Goal: Task Accomplishment & Management: Use online tool/utility

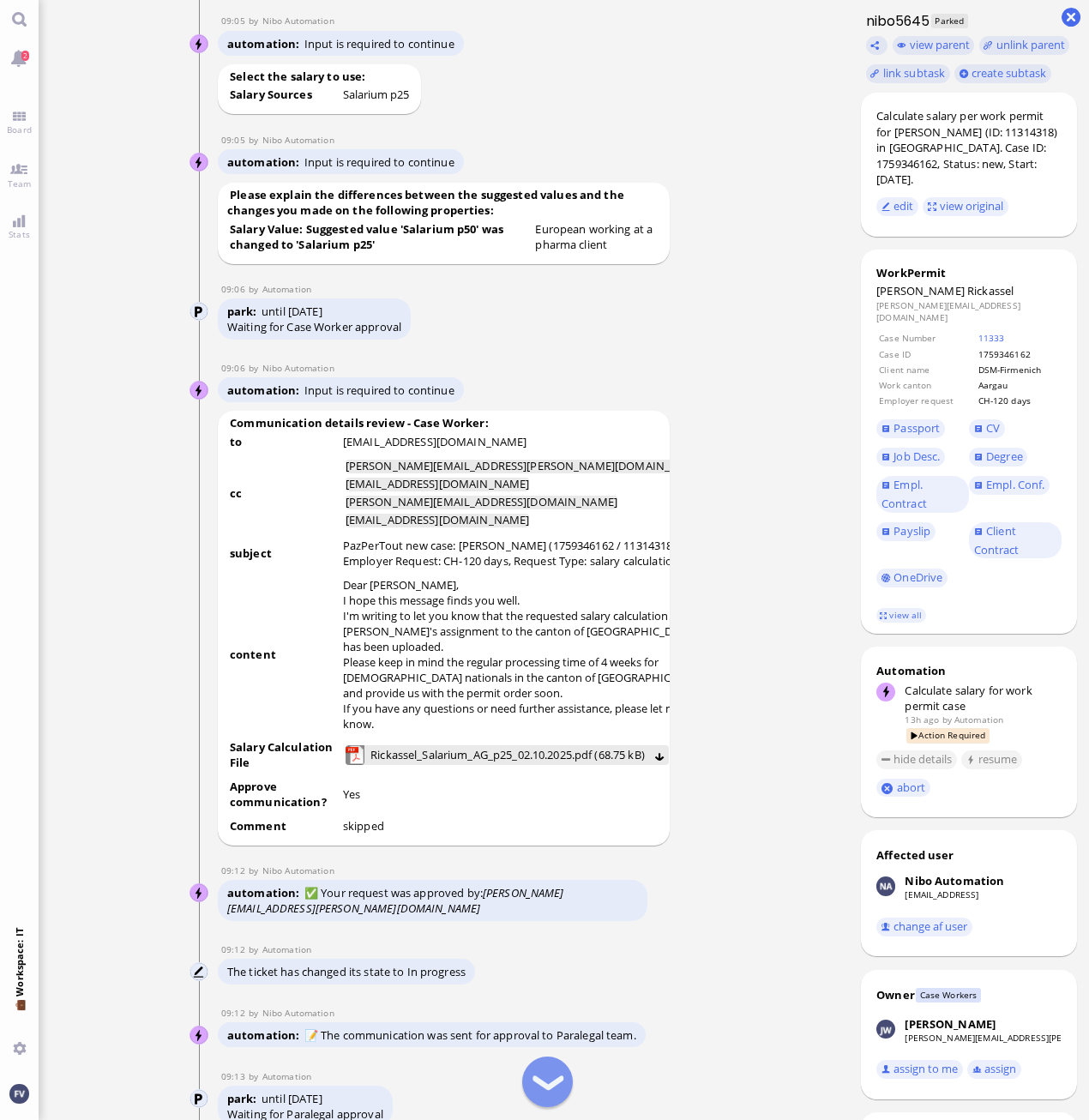
scroll to position [-1073, 0]
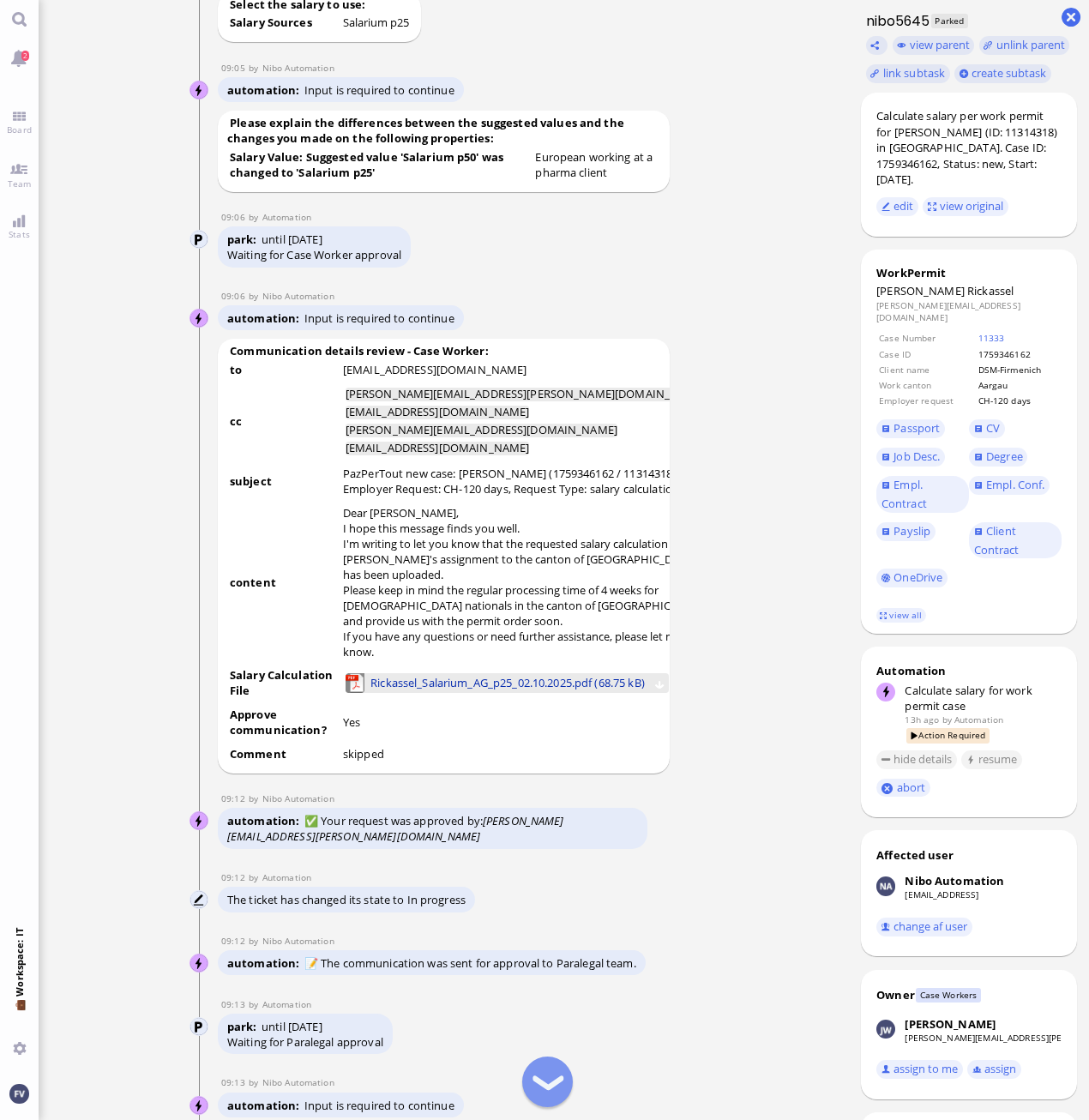
click at [450, 692] on span "Rickassel_Salarium_AG_p25_02.10.2025.pdf (68.75 kB)" at bounding box center [507, 682] width 274 height 19
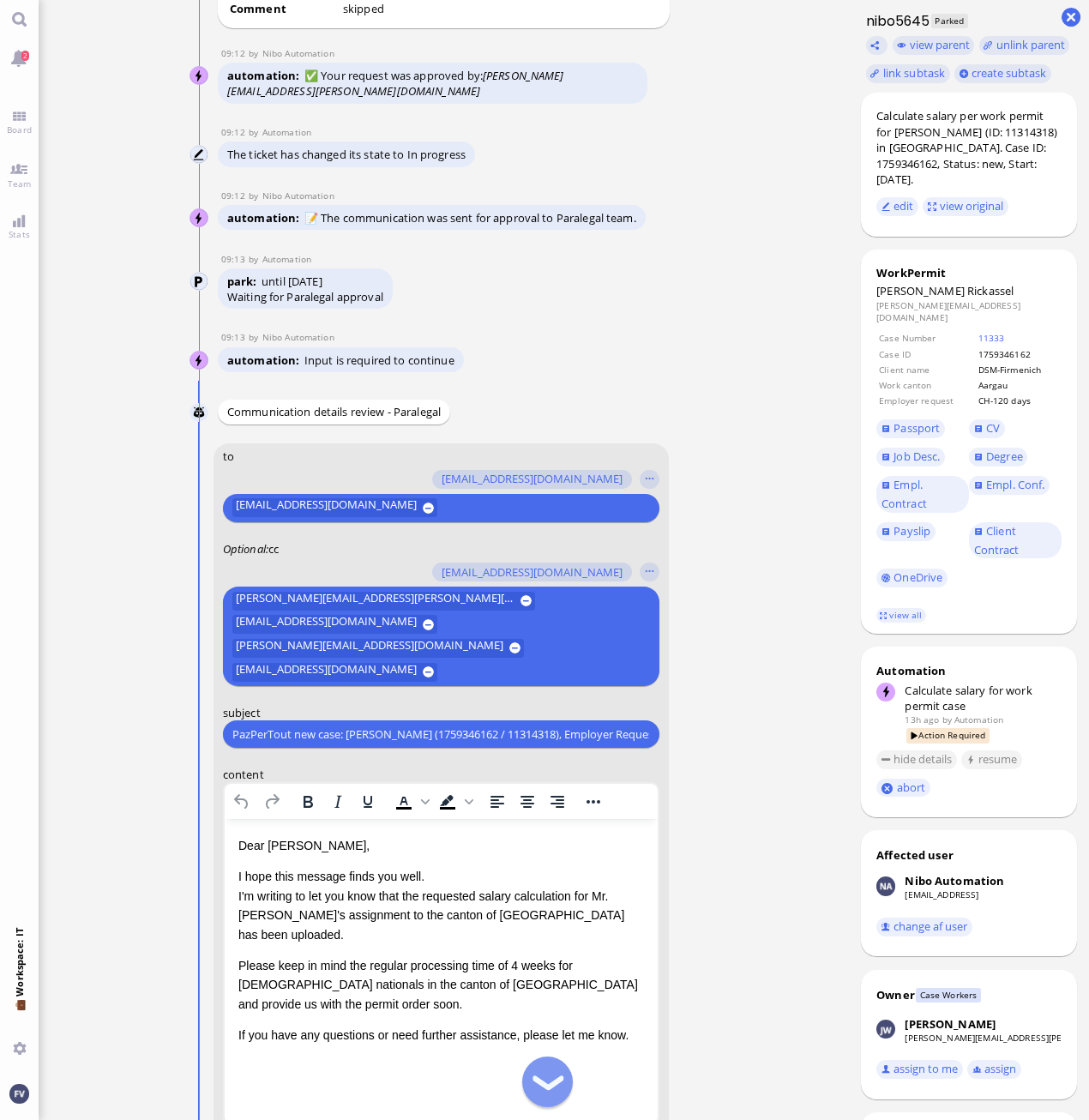
scroll to position [-216, 0]
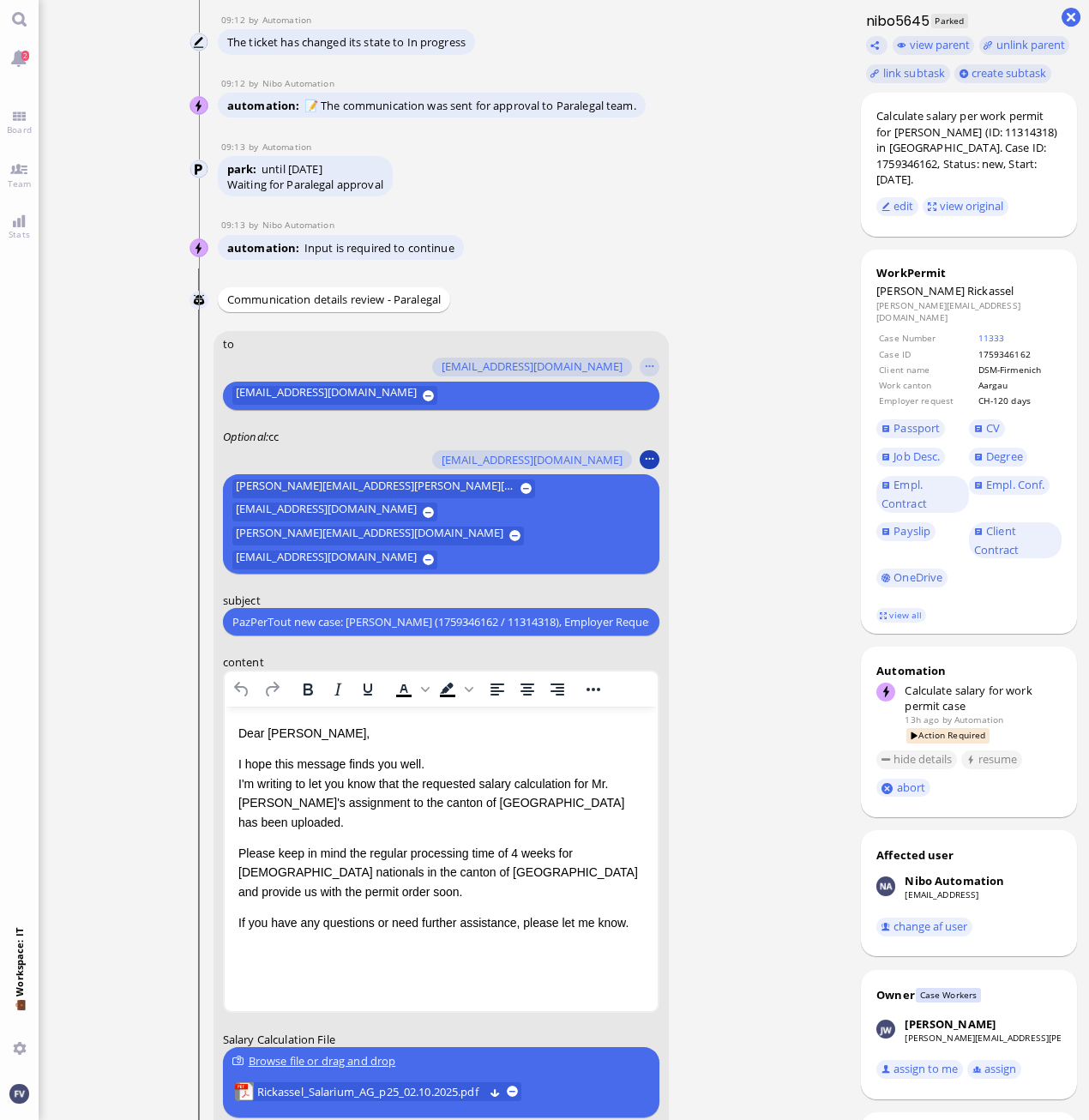
click at [651, 469] on button "button" at bounding box center [649, 459] width 19 height 19
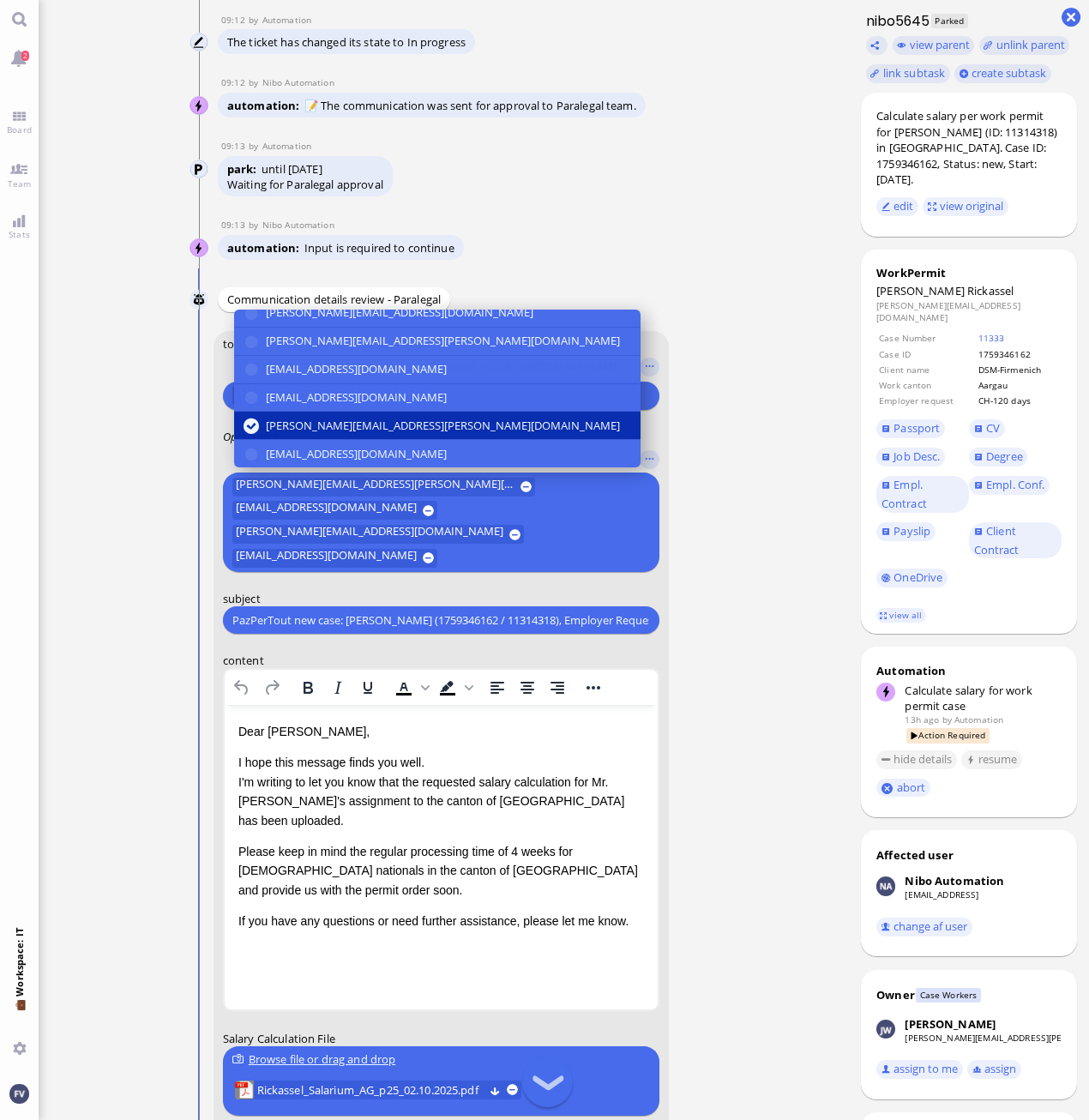
scroll to position [1, 0]
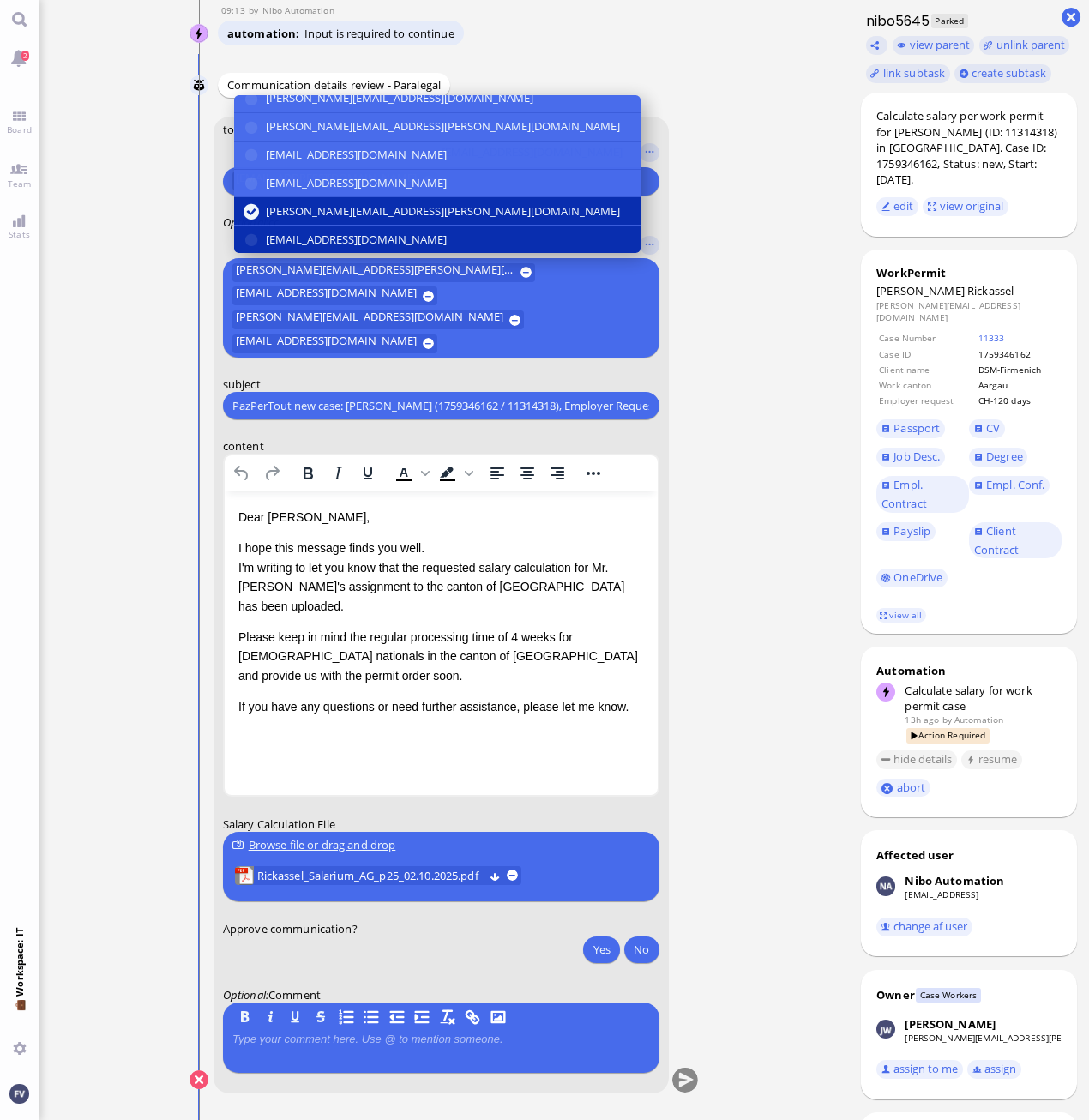
click at [356, 249] on span "[EMAIL_ADDRESS][DOMAIN_NAME]" at bounding box center [355, 239] width 181 height 18
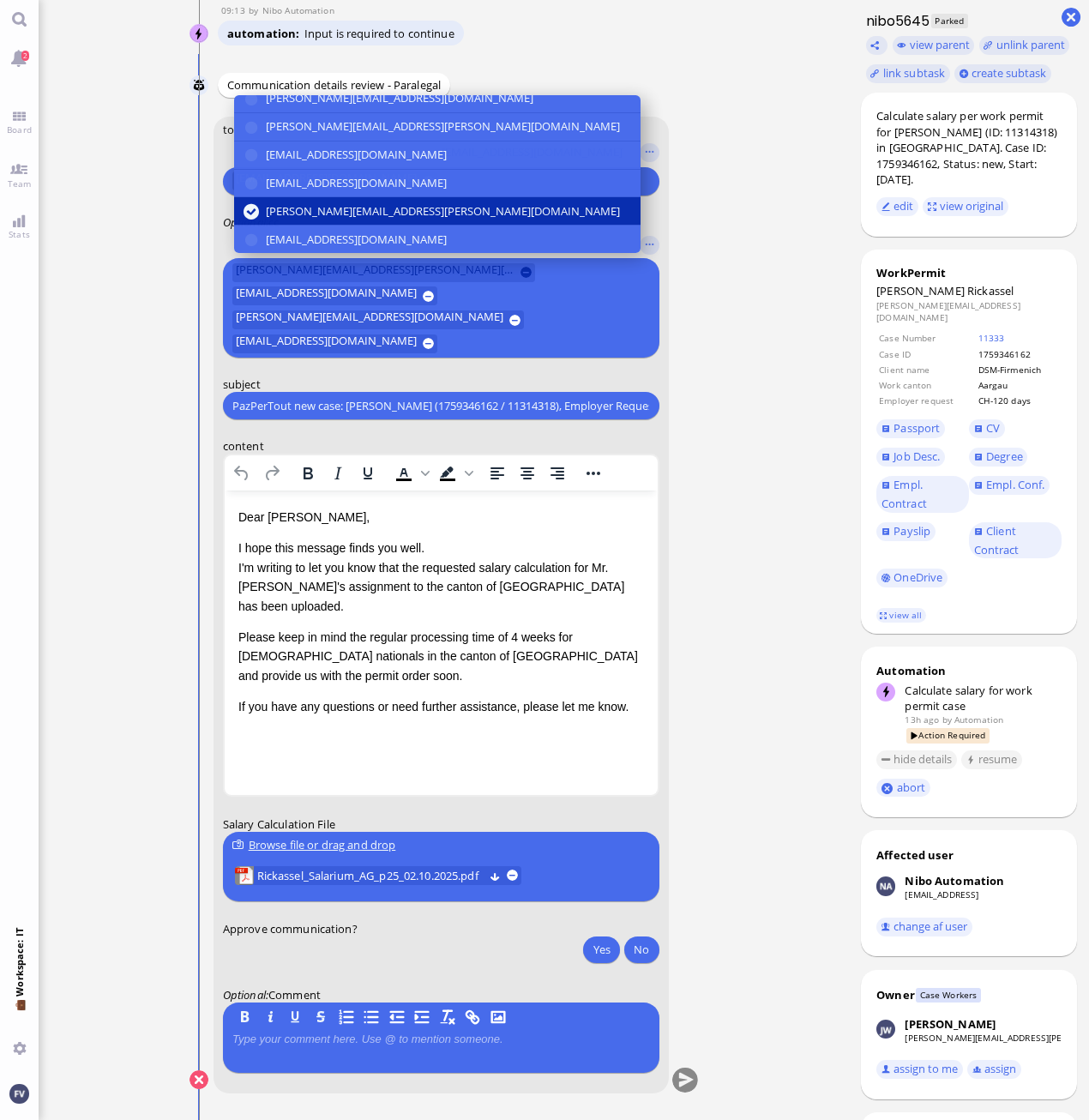
scroll to position [0, 0]
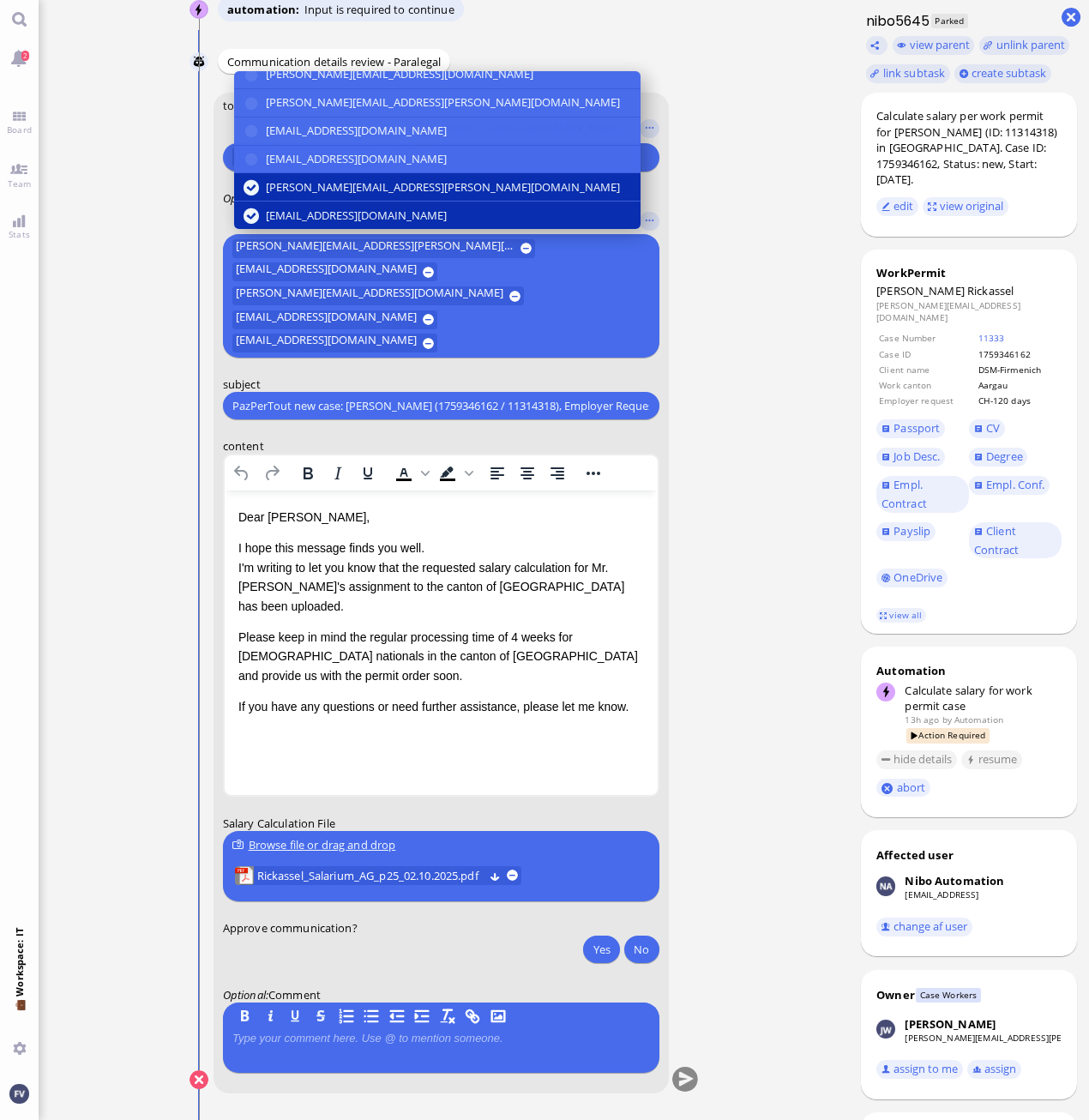
click at [717, 361] on nitautoscroll "01 Oct 21:31 by Automation Automation Calculate eligible salary for work permit…" at bounding box center [444, 560] width 566 height 1120
click at [646, 231] on button "button" at bounding box center [649, 222] width 19 height 19
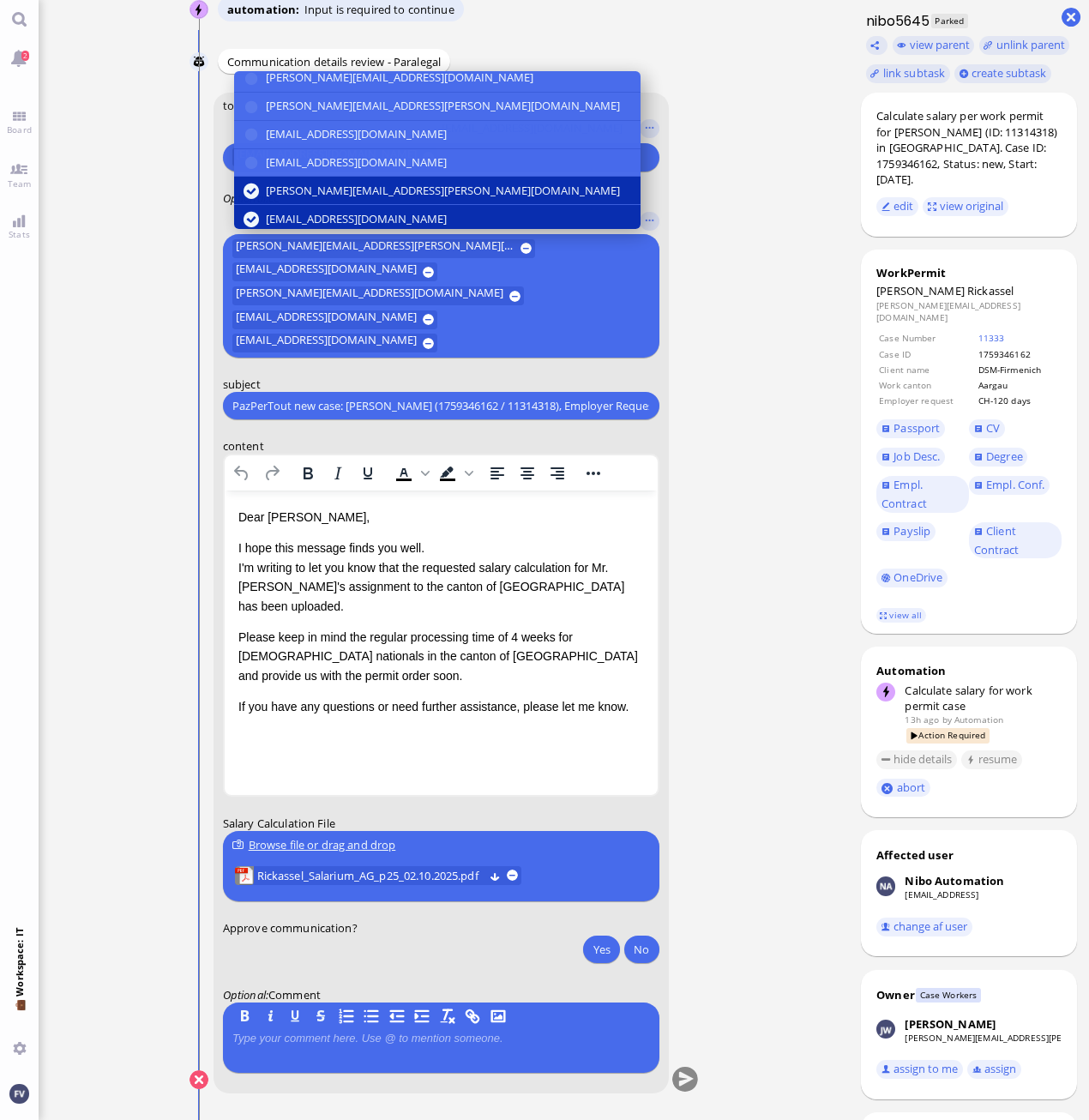
scroll to position [320, 0]
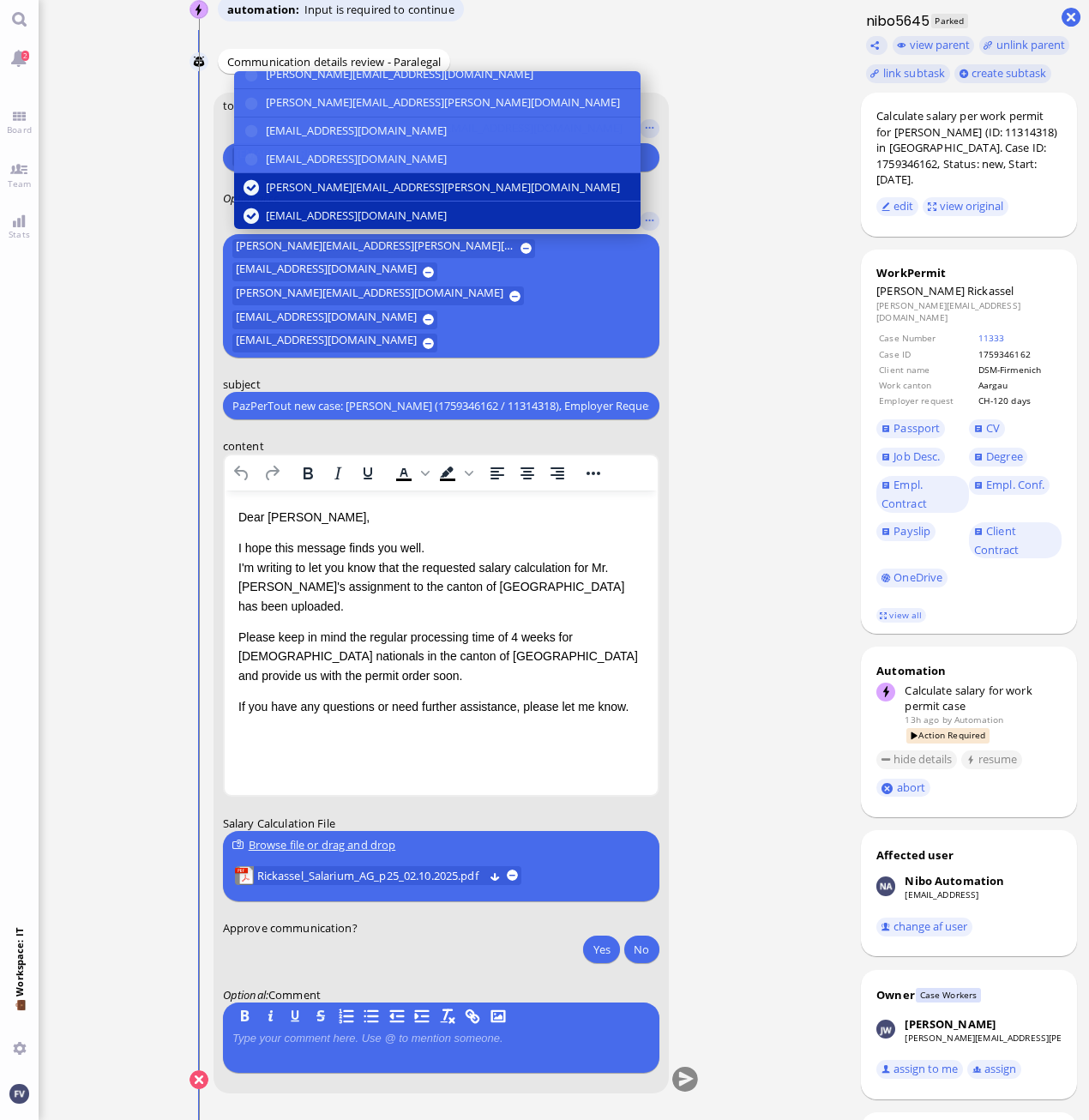
click at [754, 491] on ticket "01 Oct 21:31 by Automation Automation Calculate eligible salary for work permit…" at bounding box center [443, 560] width 810 height 1120
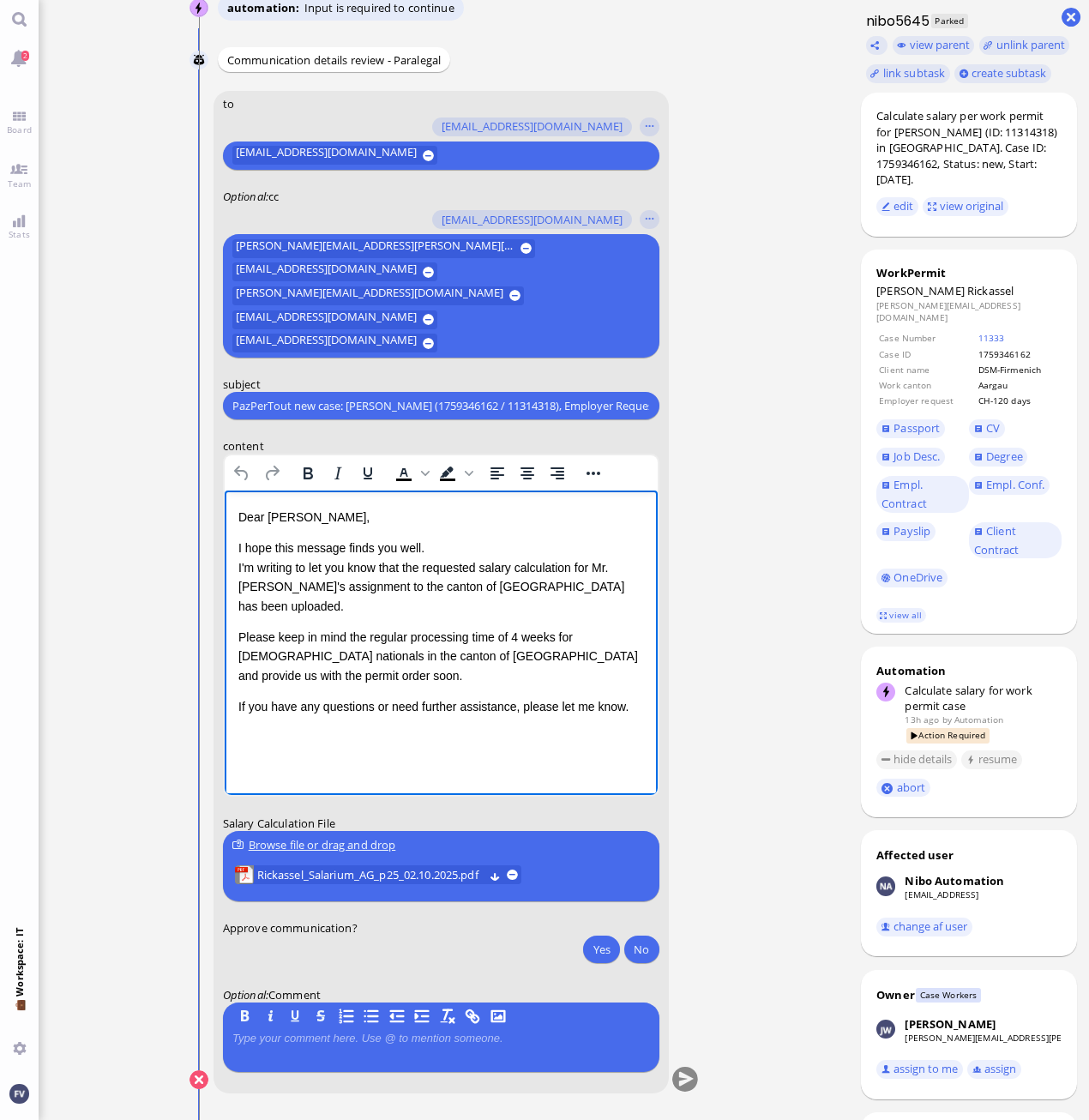
click at [449, 540] on p "I hope this message finds you well. I'm writing to let you know that the reques…" at bounding box center [441, 577] width 406 height 77
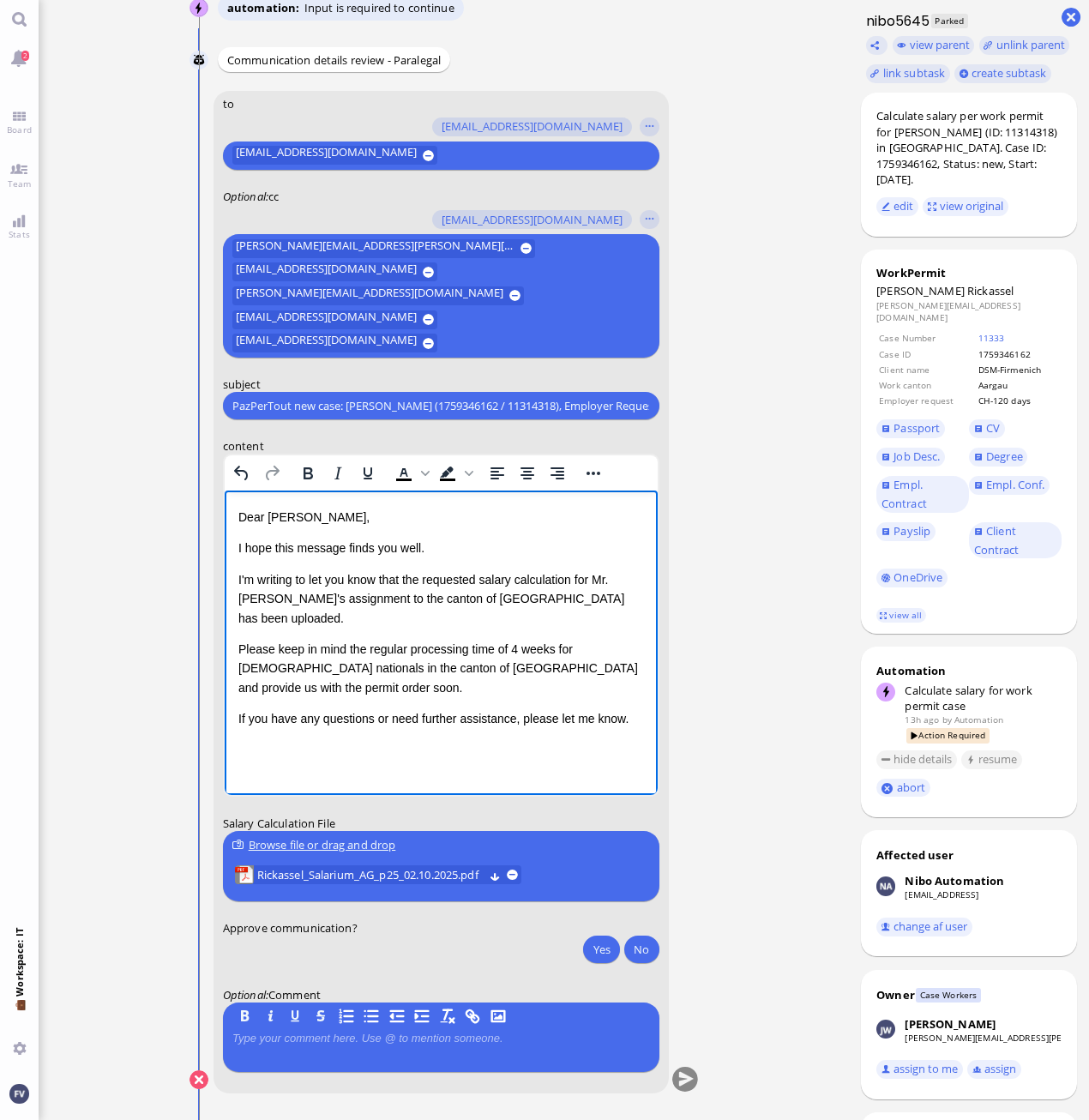
click at [384, 705] on html "Dear Emiliano, I hope this message finds you well. I'm writing to let you know …" at bounding box center [440, 618] width 433 height 256
click at [617, 709] on p "If you have any questions or need further assistance, please let me know." at bounding box center [441, 719] width 406 height 19
click at [641, 709] on p "If you have any questions or need further assistance, please let me know." at bounding box center [441, 719] width 406 height 19
click at [600, 955] on button "Yes" at bounding box center [600, 948] width 36 height 27
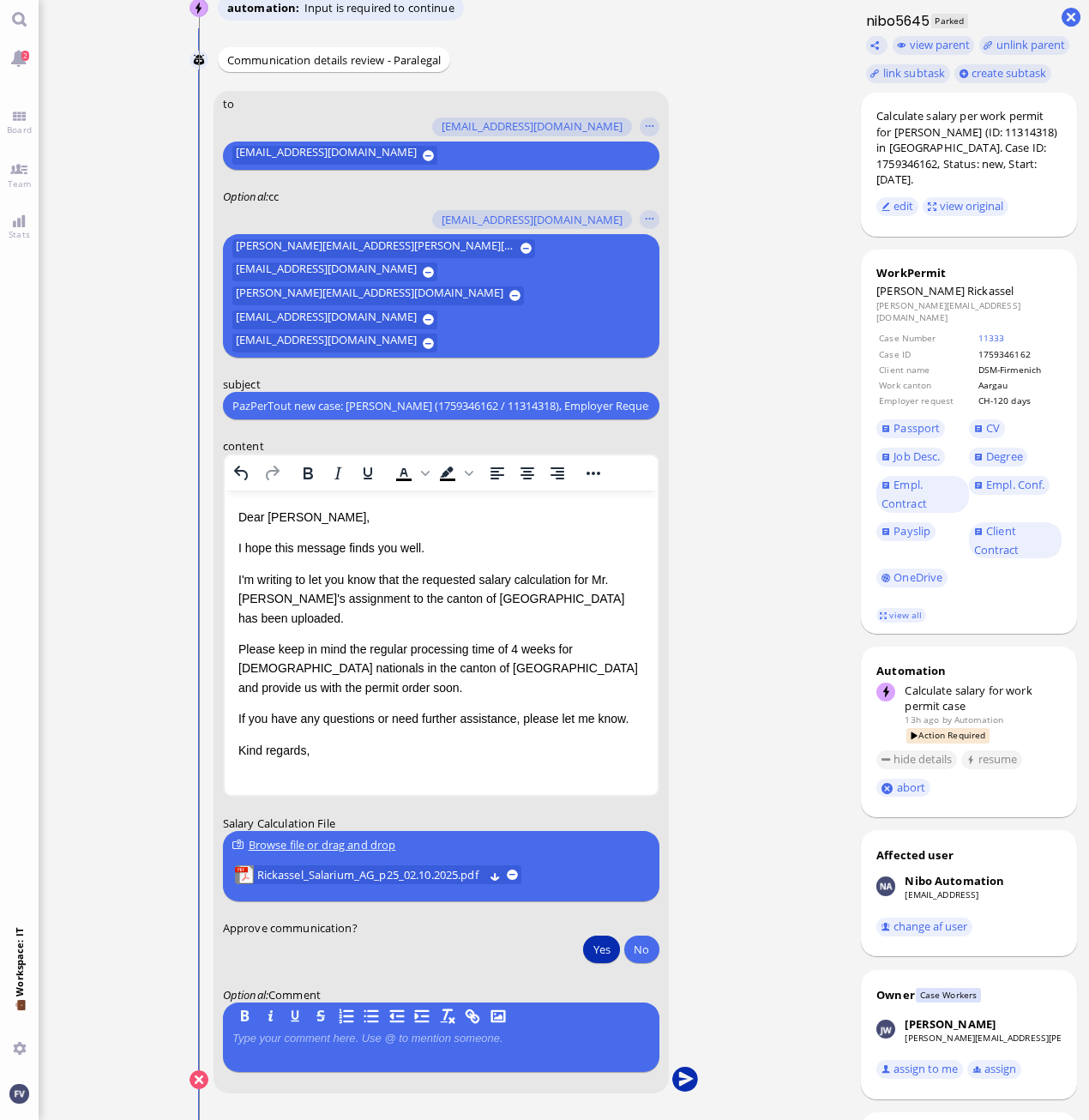
click at [691, 1073] on button "submit" at bounding box center [683, 1080] width 25 height 25
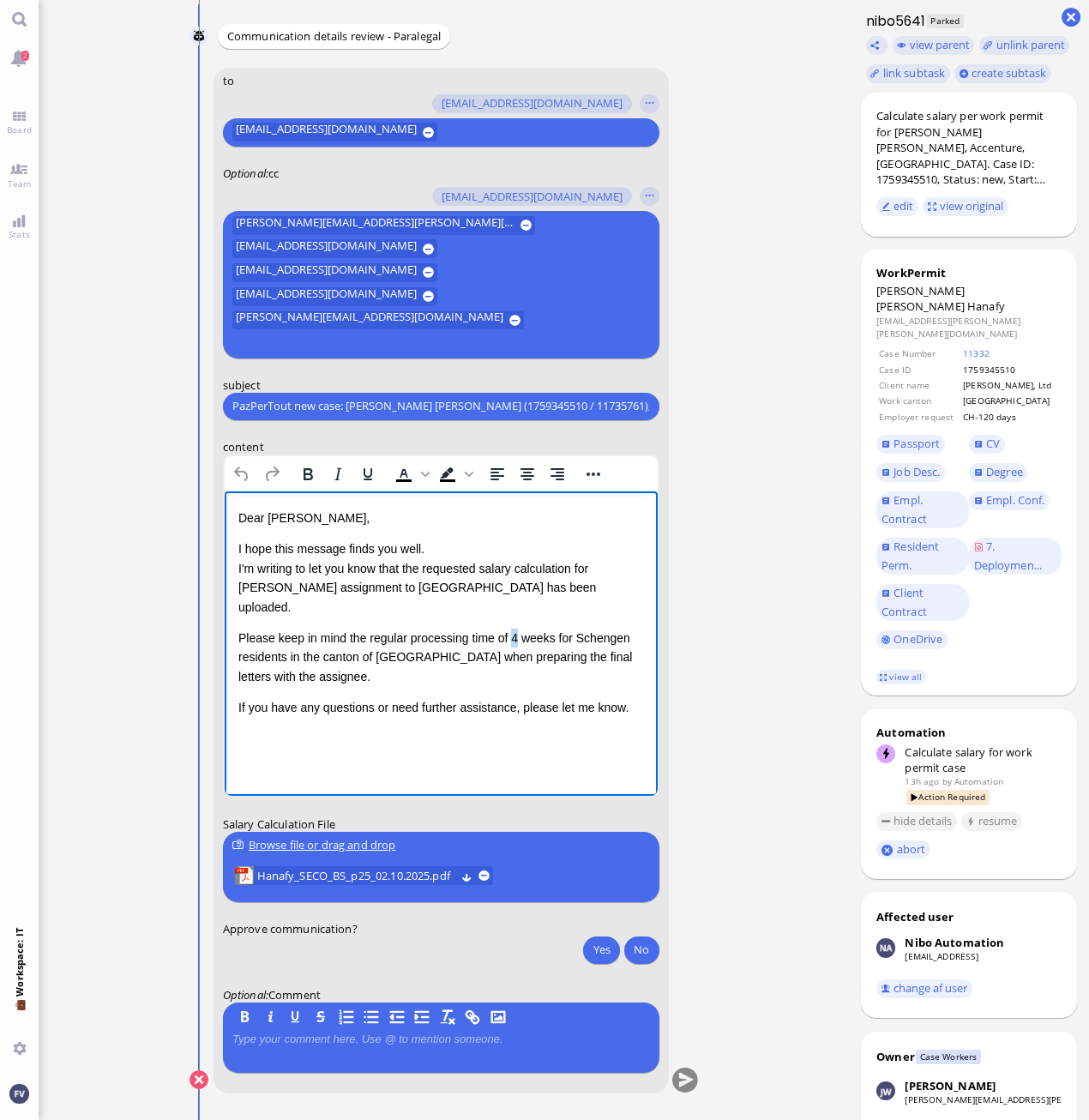
drag, startPoint x: 506, startPoint y: 619, endPoint x: 514, endPoint y: 614, distance: 9.4
click at [514, 628] on p "Please keep in mind the regular processing time of 4 weeks for Schengen residen…" at bounding box center [441, 656] width 406 height 57
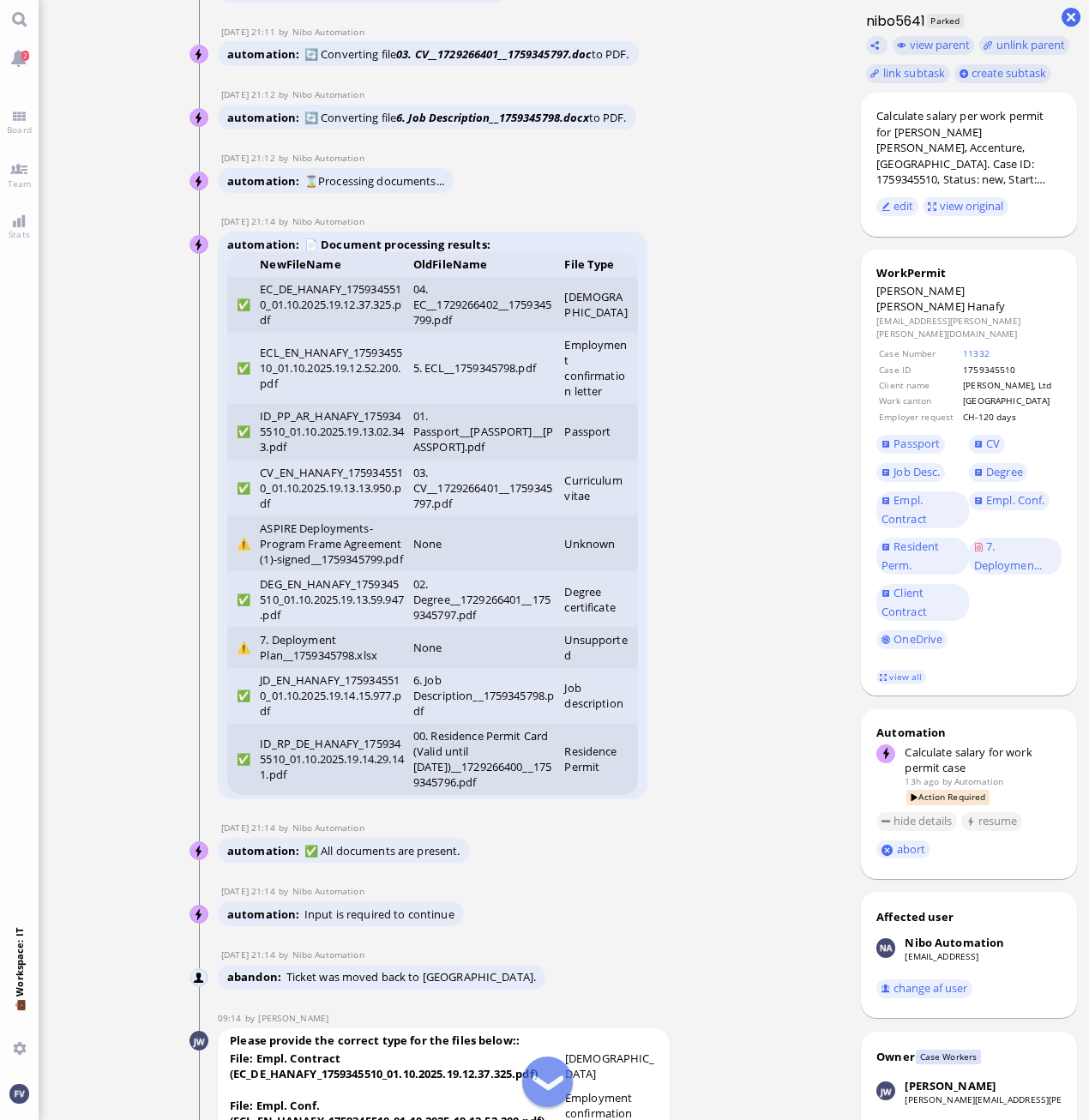
scroll to position [-5485, 0]
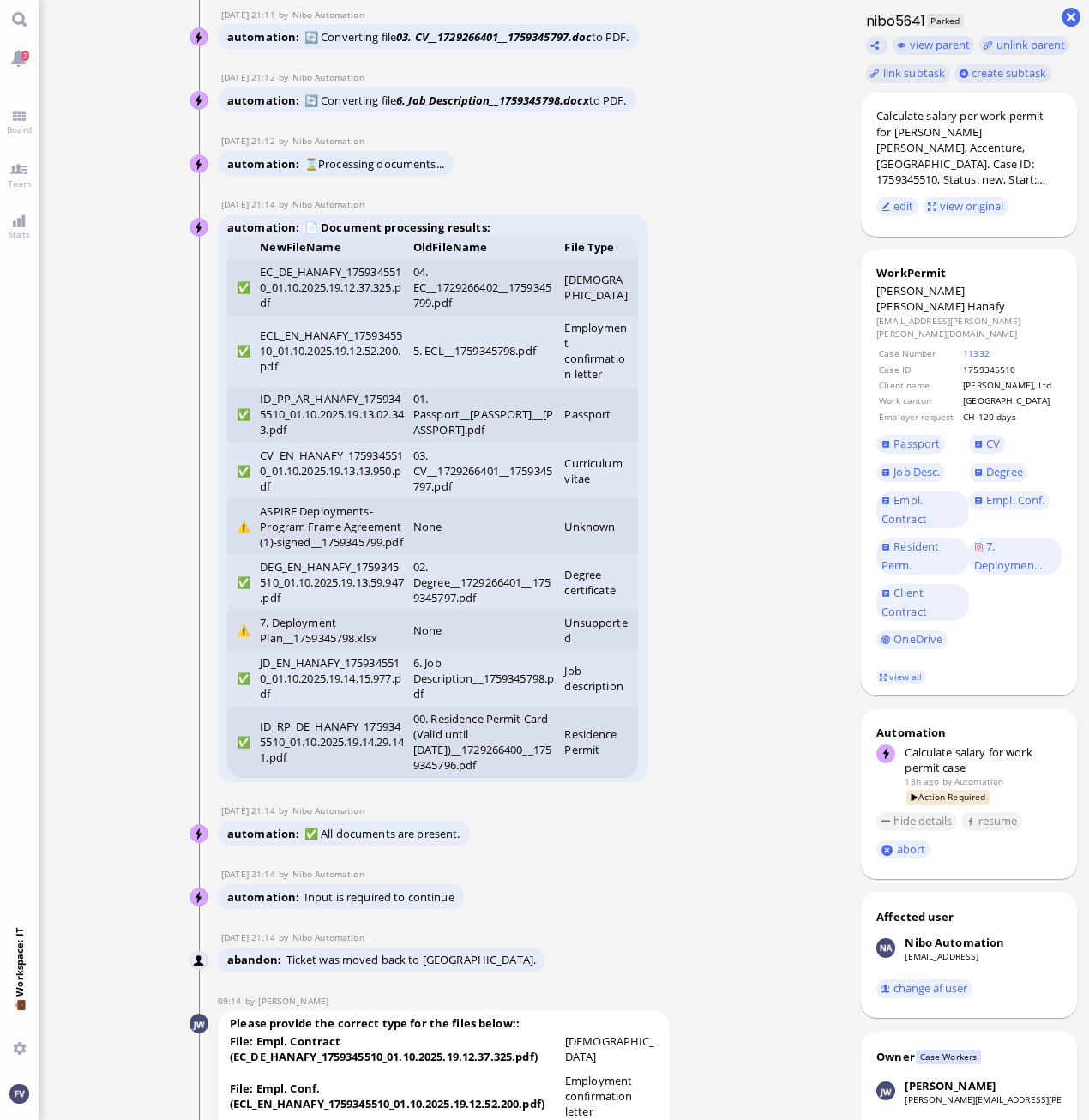
click at [784, 683] on ticket "01 Oct 21:11 by Automation Automation Calculate eligible salary for work permit…" at bounding box center [443, 560] width 810 height 1120
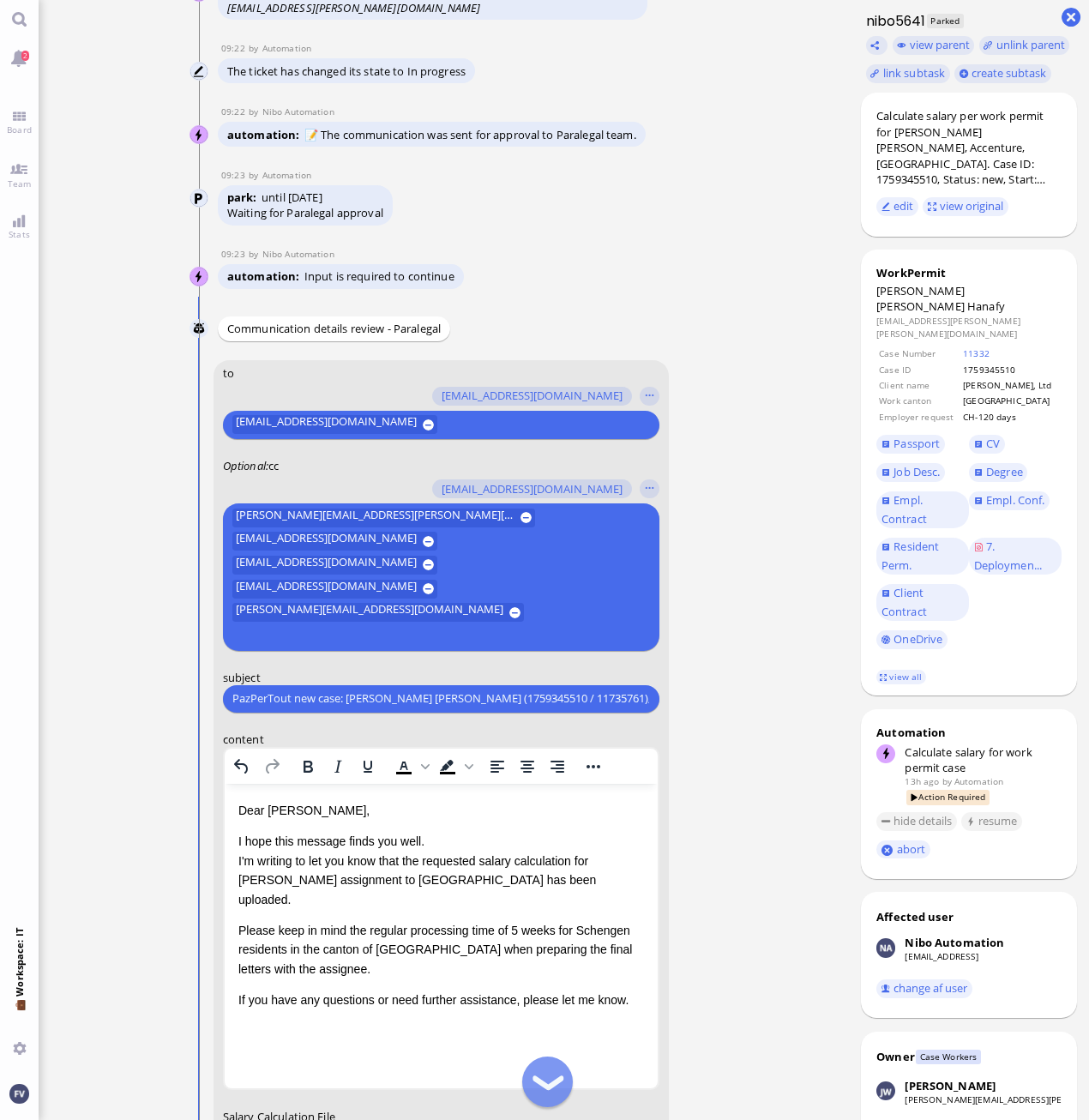
scroll to position [-257, 0]
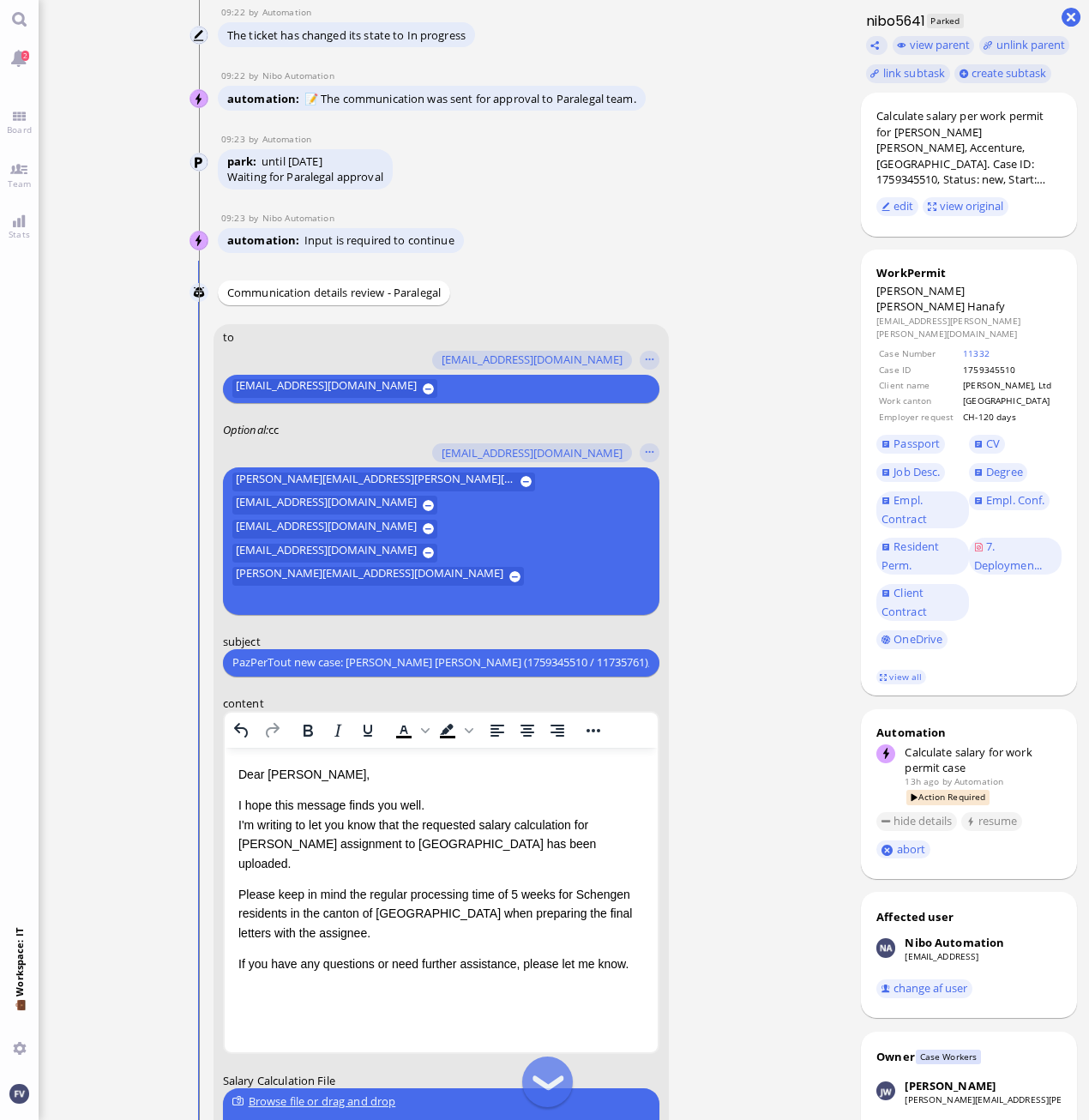
click at [433, 807] on p "I hope this message finds you well. I'm writing to let you know that the reques…" at bounding box center [441, 833] width 406 height 77
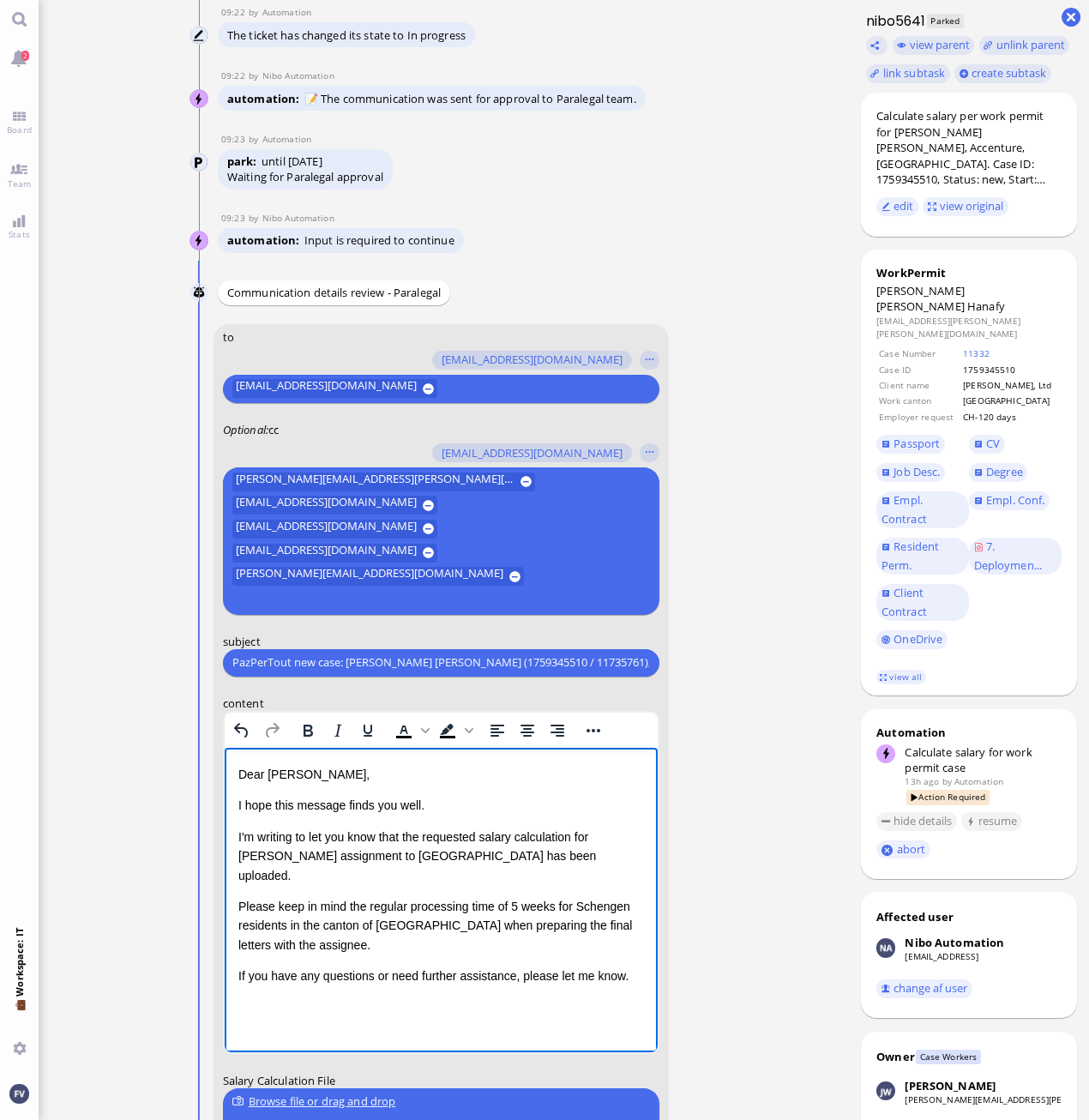
click at [630, 965] on p "If you have any questions or need further assistance, please let me know." at bounding box center [441, 974] width 406 height 19
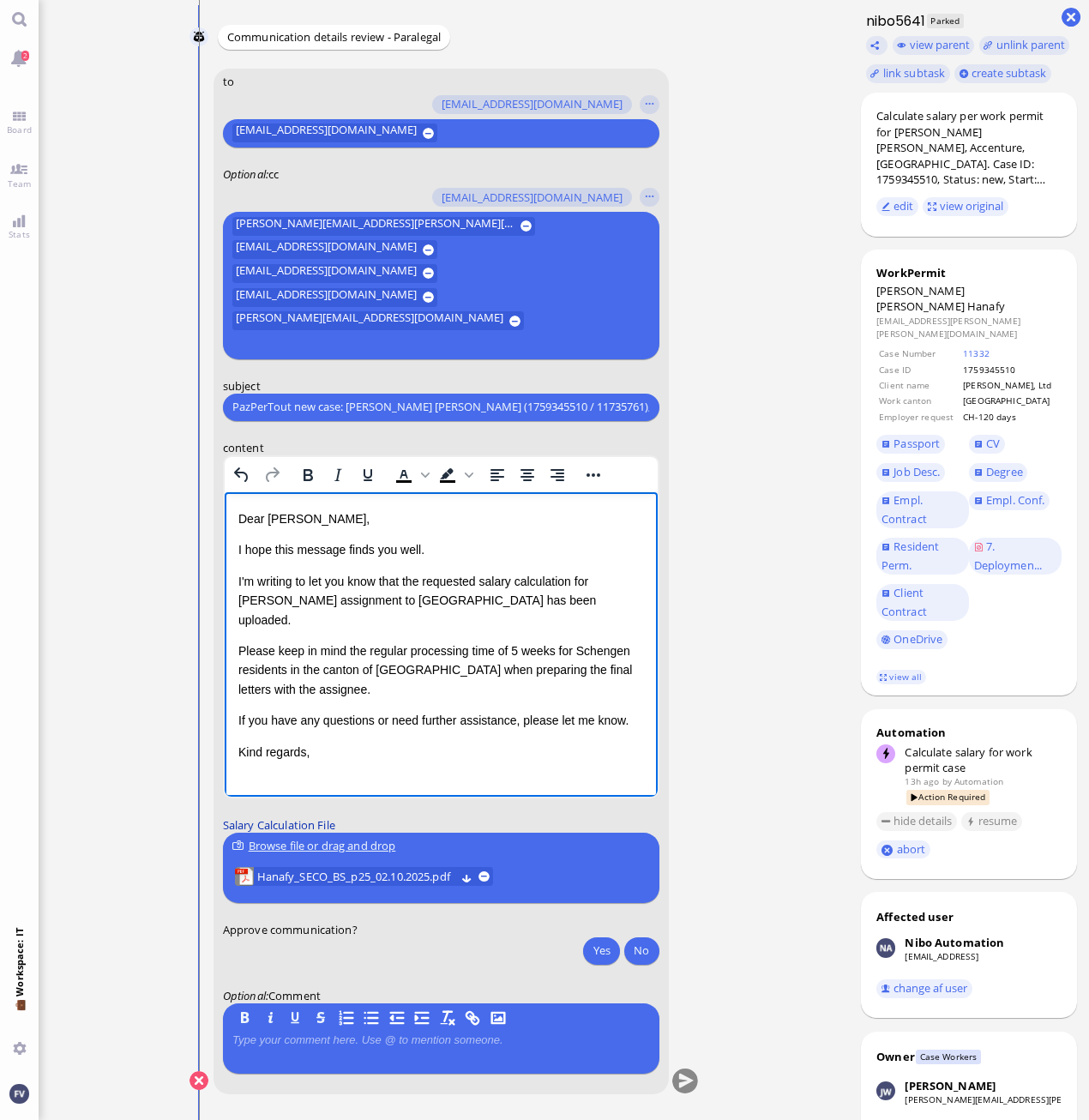
scroll to position [0, 0]
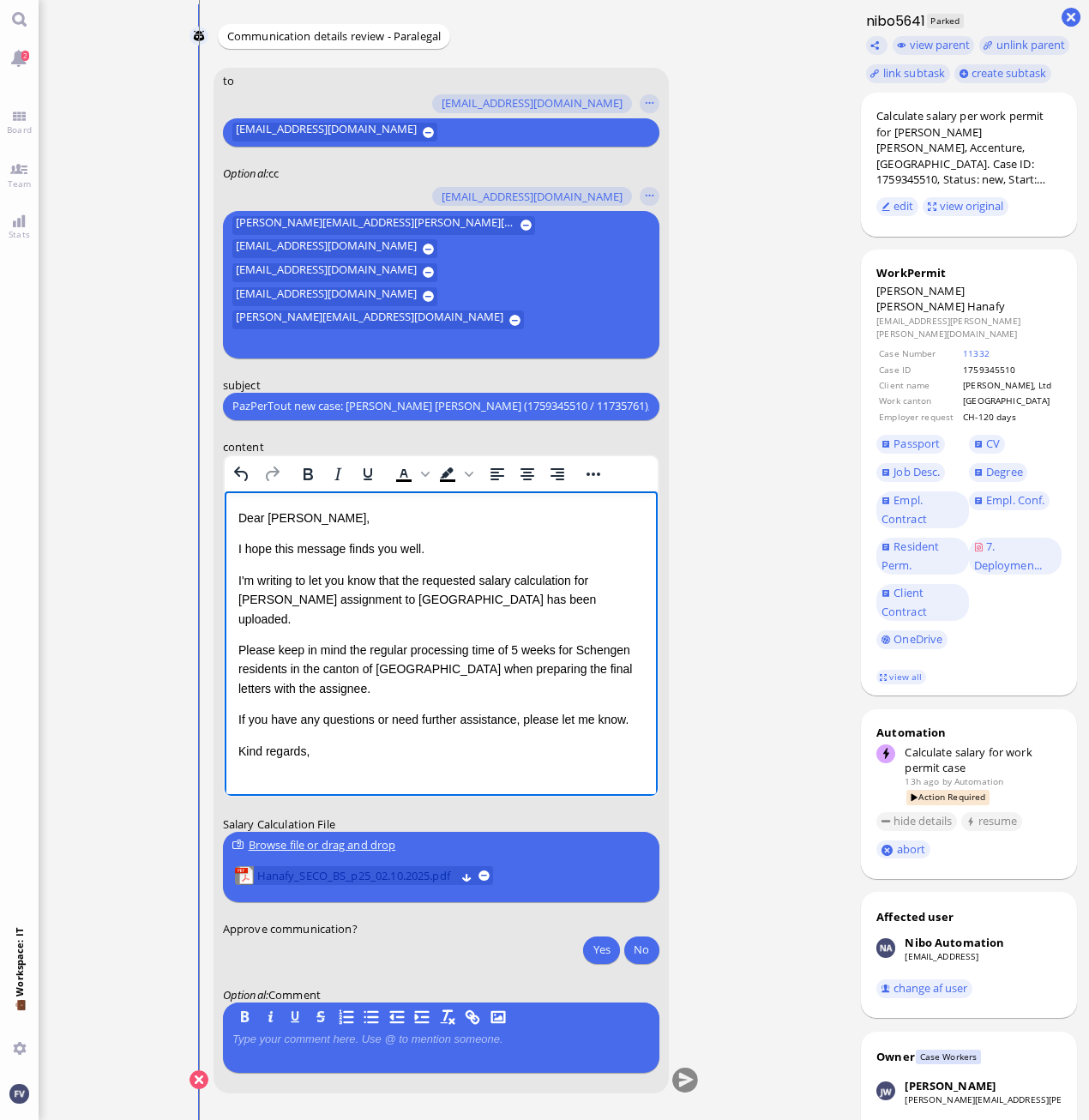
click at [372, 876] on span "Hanafy_SECO_BS_p25_02.10.2025.pdf" at bounding box center [355, 876] width 198 height 19
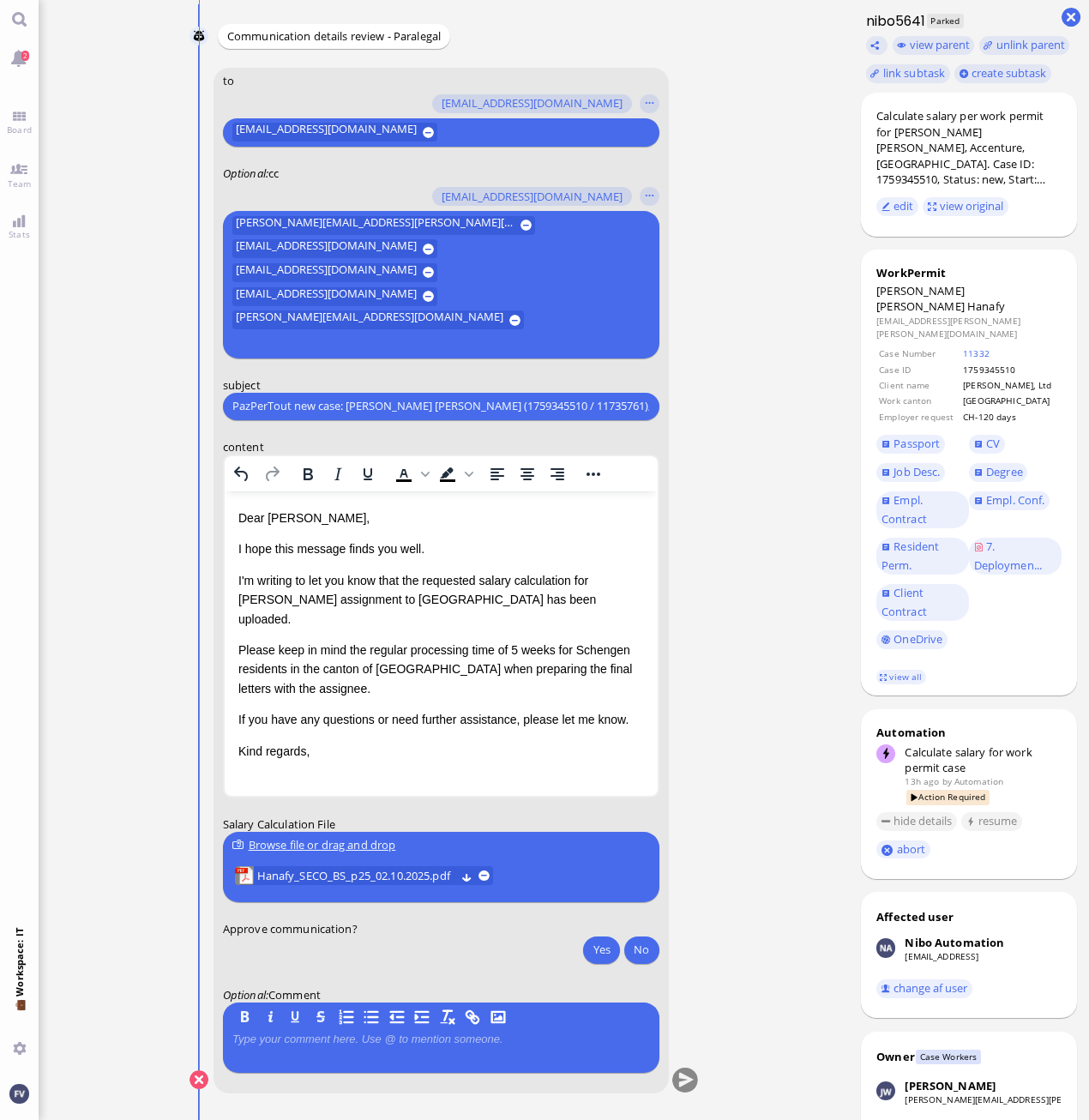
click at [752, 674] on ticket "01 Oct 21:11 by Automation Automation Calculate eligible salary for work permit…" at bounding box center [443, 560] width 810 height 1120
click at [605, 954] on button "Yes" at bounding box center [600, 948] width 36 height 27
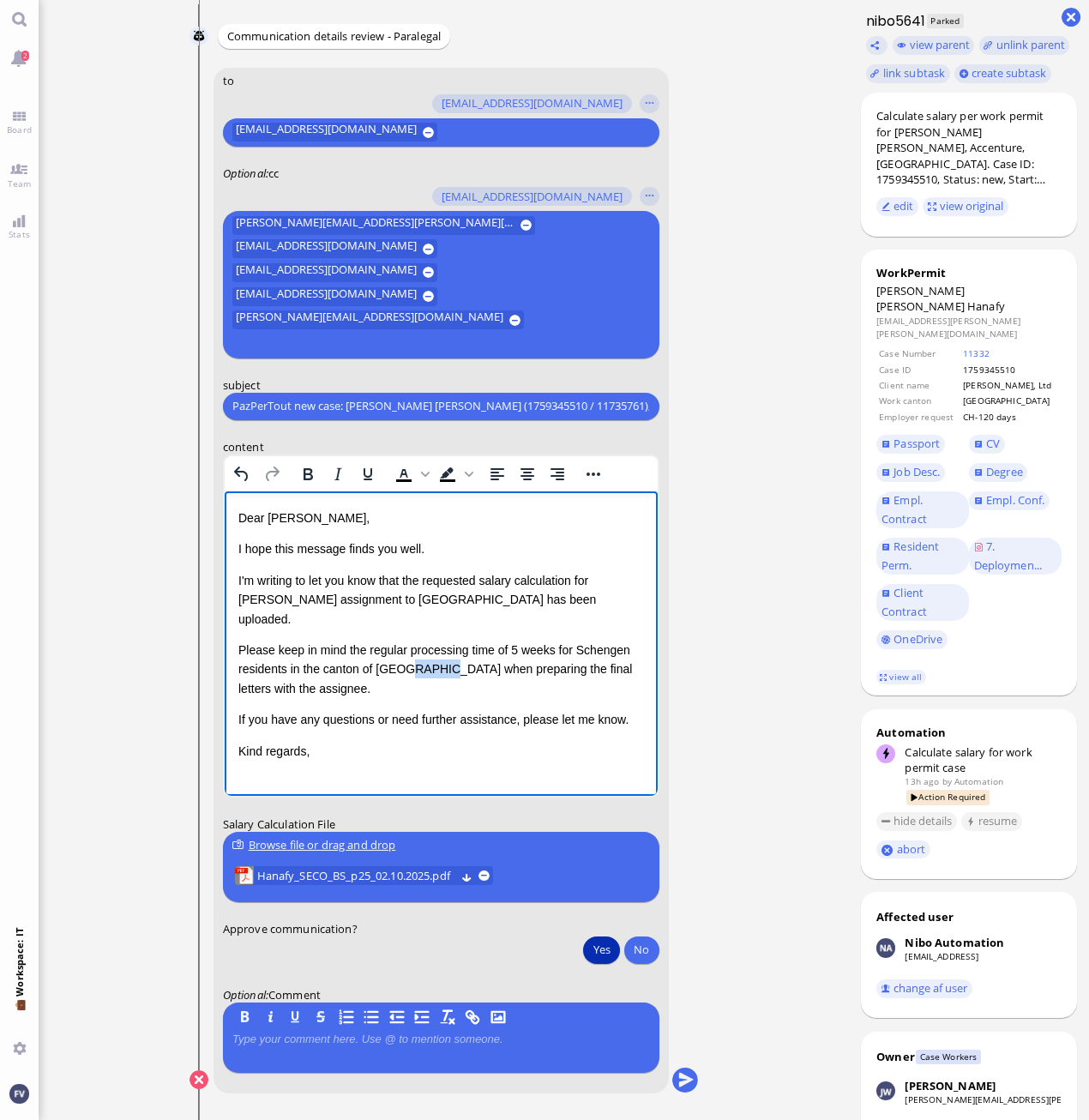
drag, startPoint x: 404, startPoint y: 650, endPoint x: 434, endPoint y: 648, distance: 30.1
click at [434, 648] on p "Please keep in mind the regular processing time of 5 weeks for Schengen residen…" at bounding box center [441, 668] width 406 height 57
drag, startPoint x: 301, startPoint y: 648, endPoint x: 377, endPoint y: 647, distance: 76.0
click at [377, 647] on p "Please keep in mind the regular processing time of 5 weeks for Schengen residen…" at bounding box center [441, 668] width 406 height 57
drag, startPoint x: 394, startPoint y: 599, endPoint x: 426, endPoint y: 599, distance: 32.0
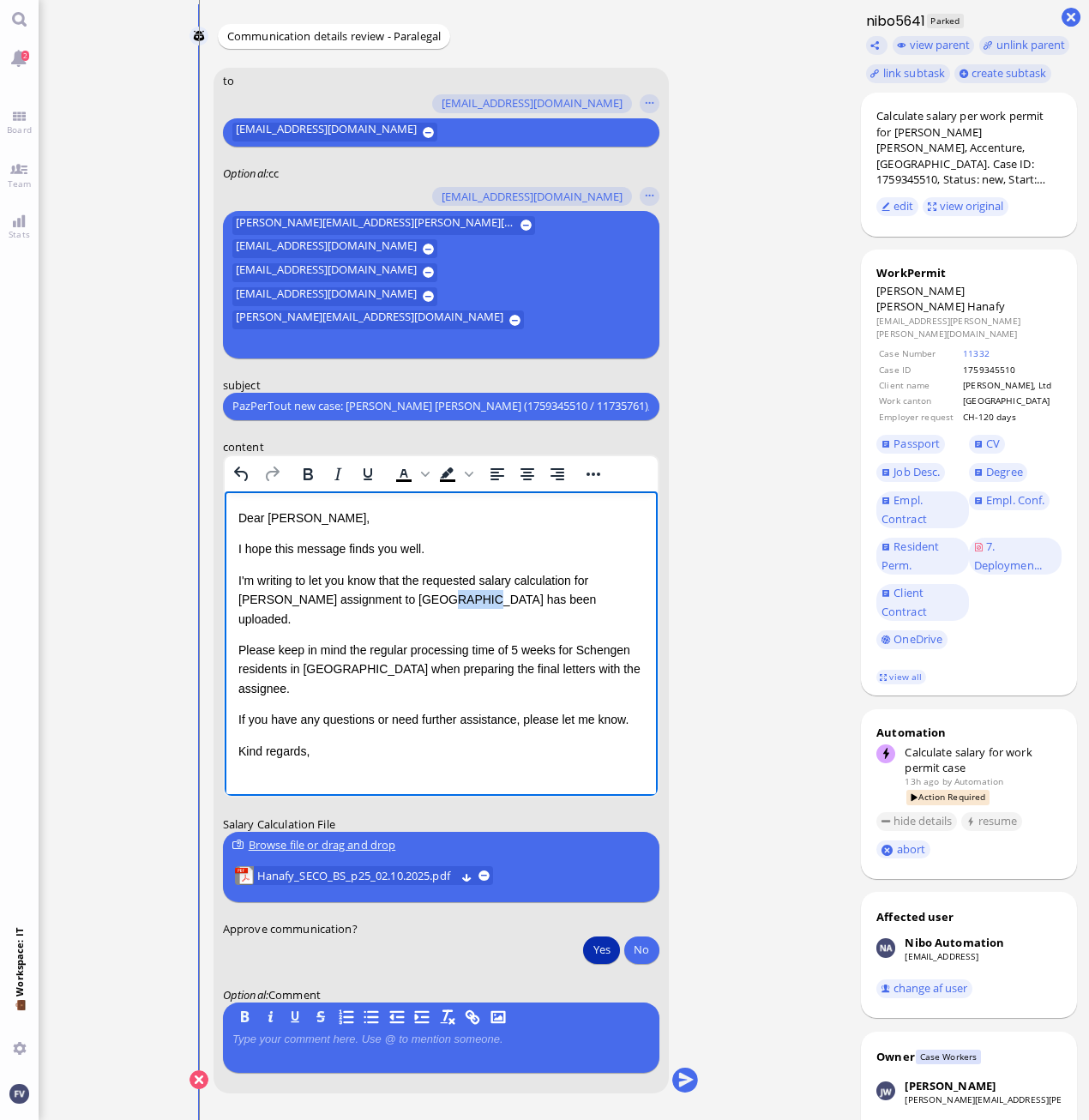
click at [426, 599] on p "I'm writing to let you know that the requested salary calculation for Mr. Hanaf…" at bounding box center [441, 599] width 406 height 57
click at [687, 1082] on button "submit" at bounding box center [683, 1080] width 25 height 25
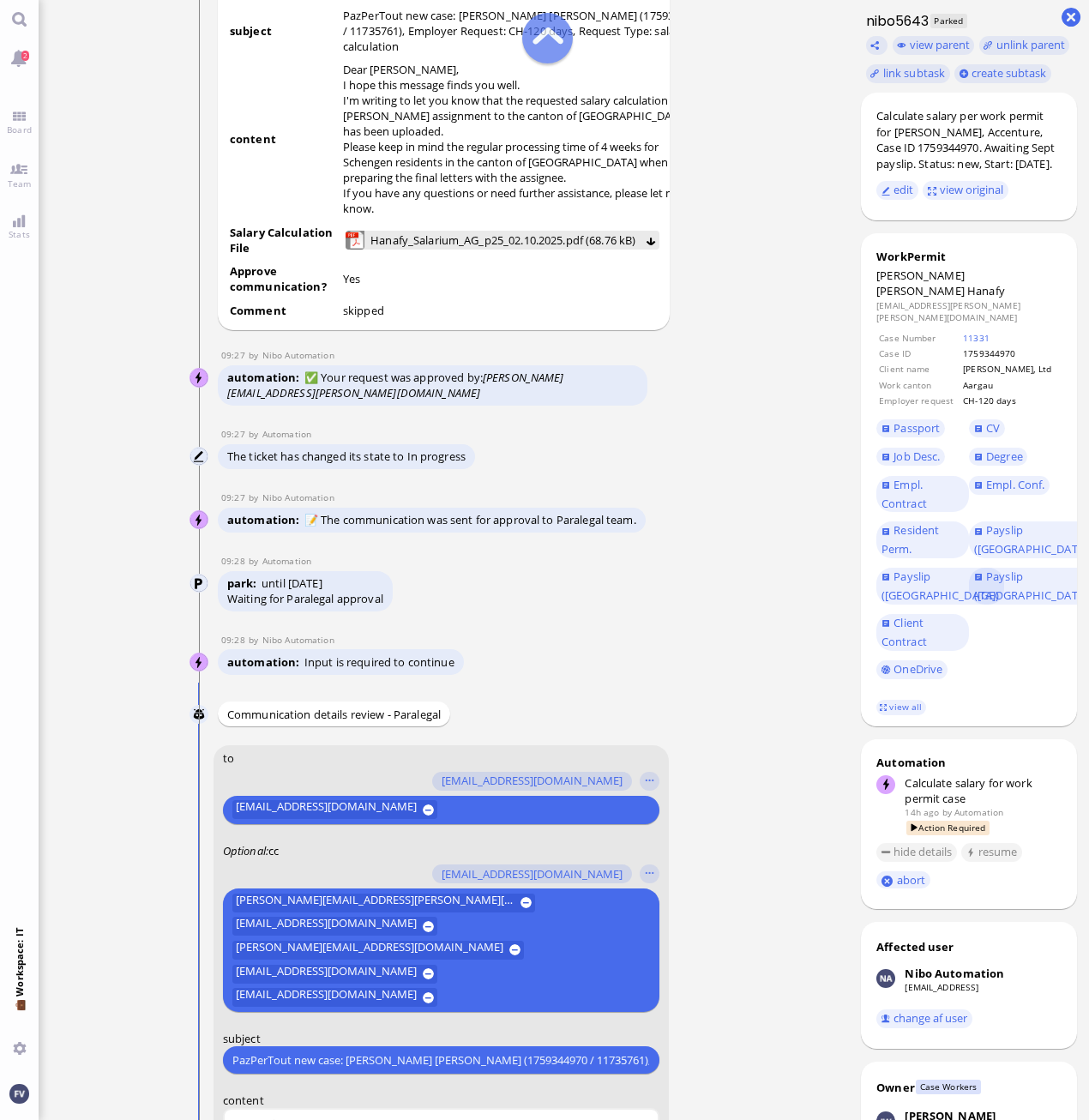
scroll to position [-686, 0]
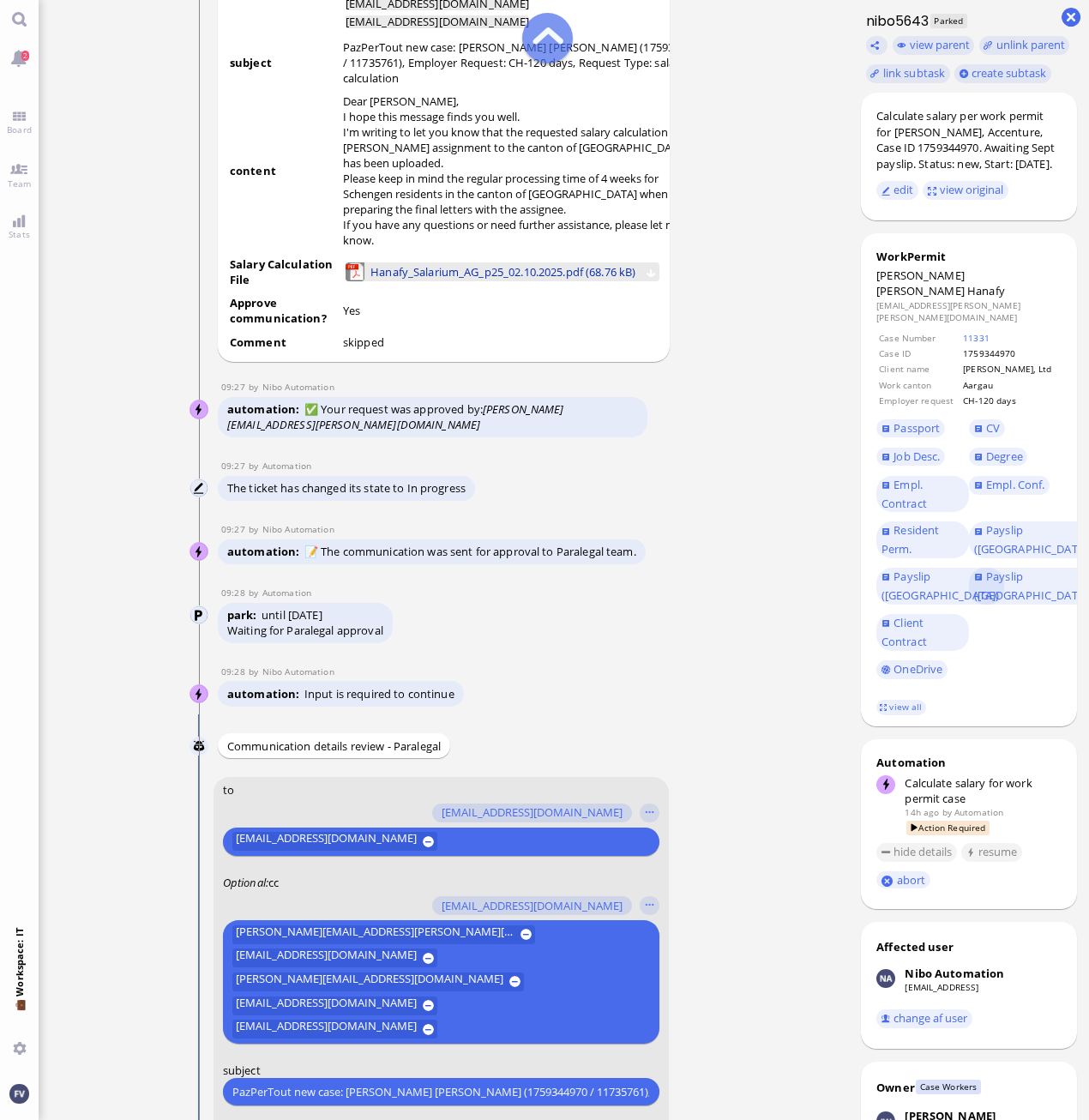
click at [479, 279] on span "Hanafy_Salarium_AG_p25_02.10.2025.pdf (68.76 kB)" at bounding box center [503, 272] width 265 height 19
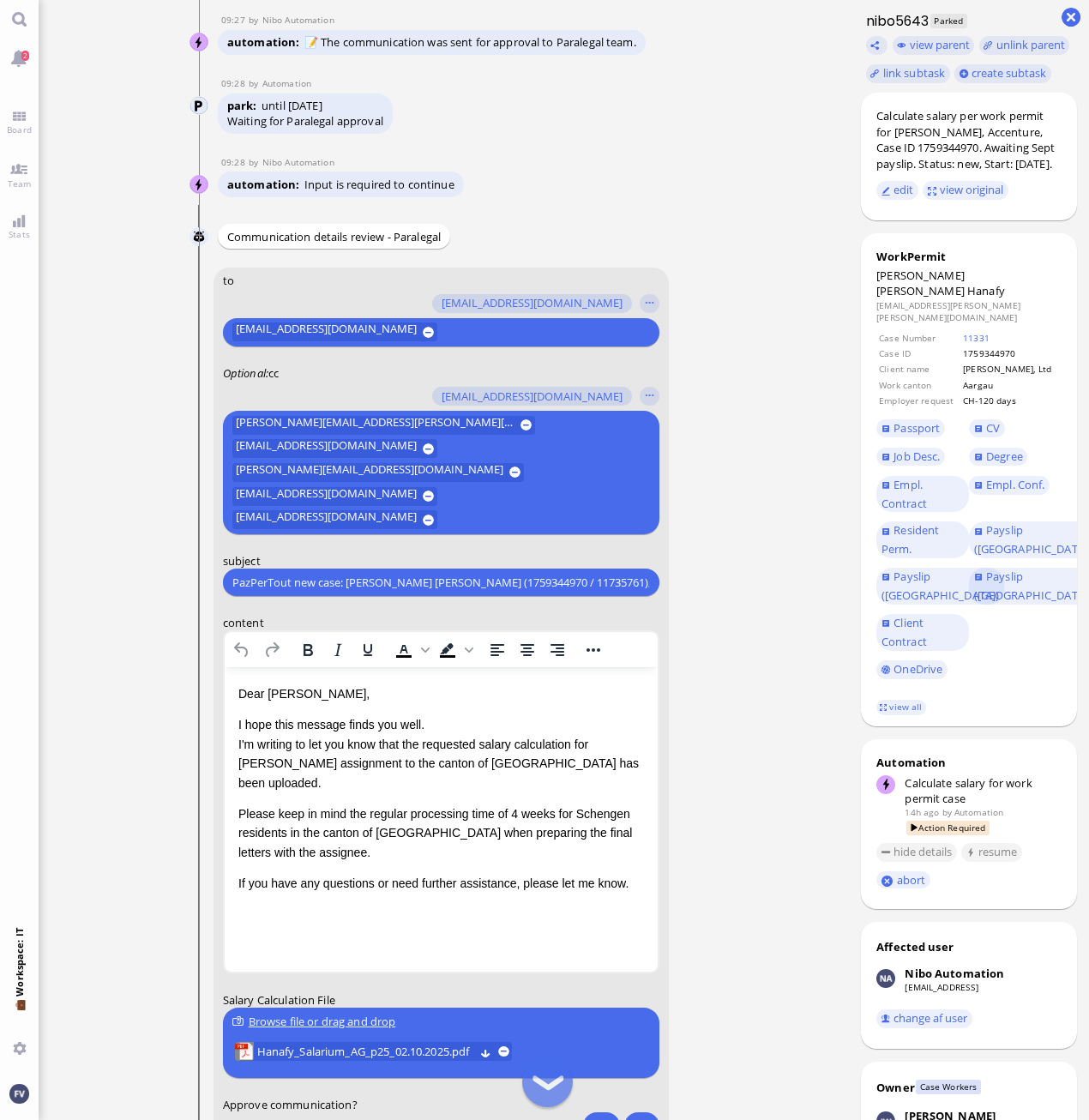
scroll to position [-257, 0]
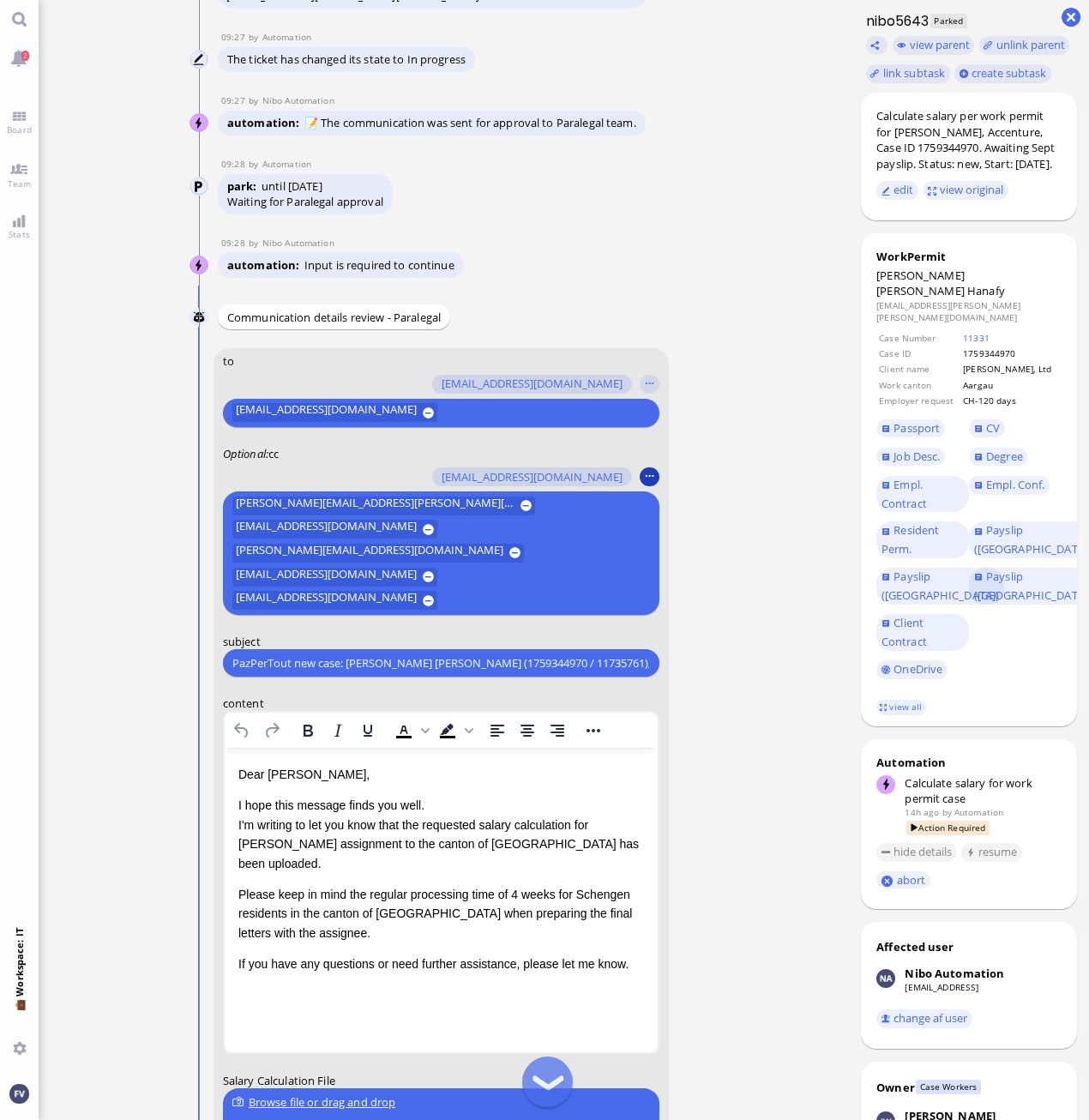
click at [656, 487] on button "button" at bounding box center [649, 477] width 19 height 19
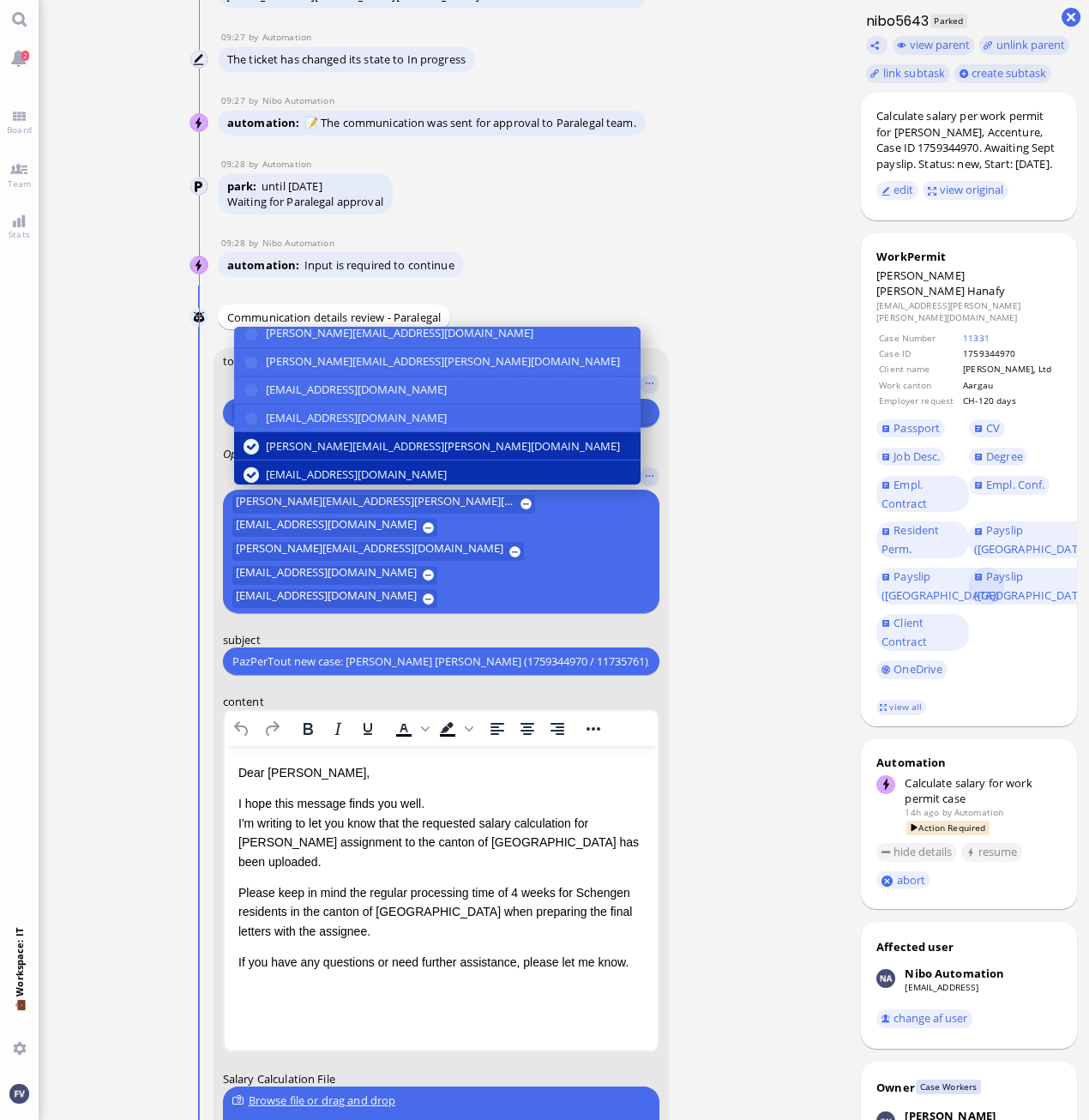
scroll to position [320, 0]
click at [762, 531] on ticket "[DATE] 21:18 by Automation Automation Calculate eligible salary for work permit…" at bounding box center [443, 560] width 810 height 1120
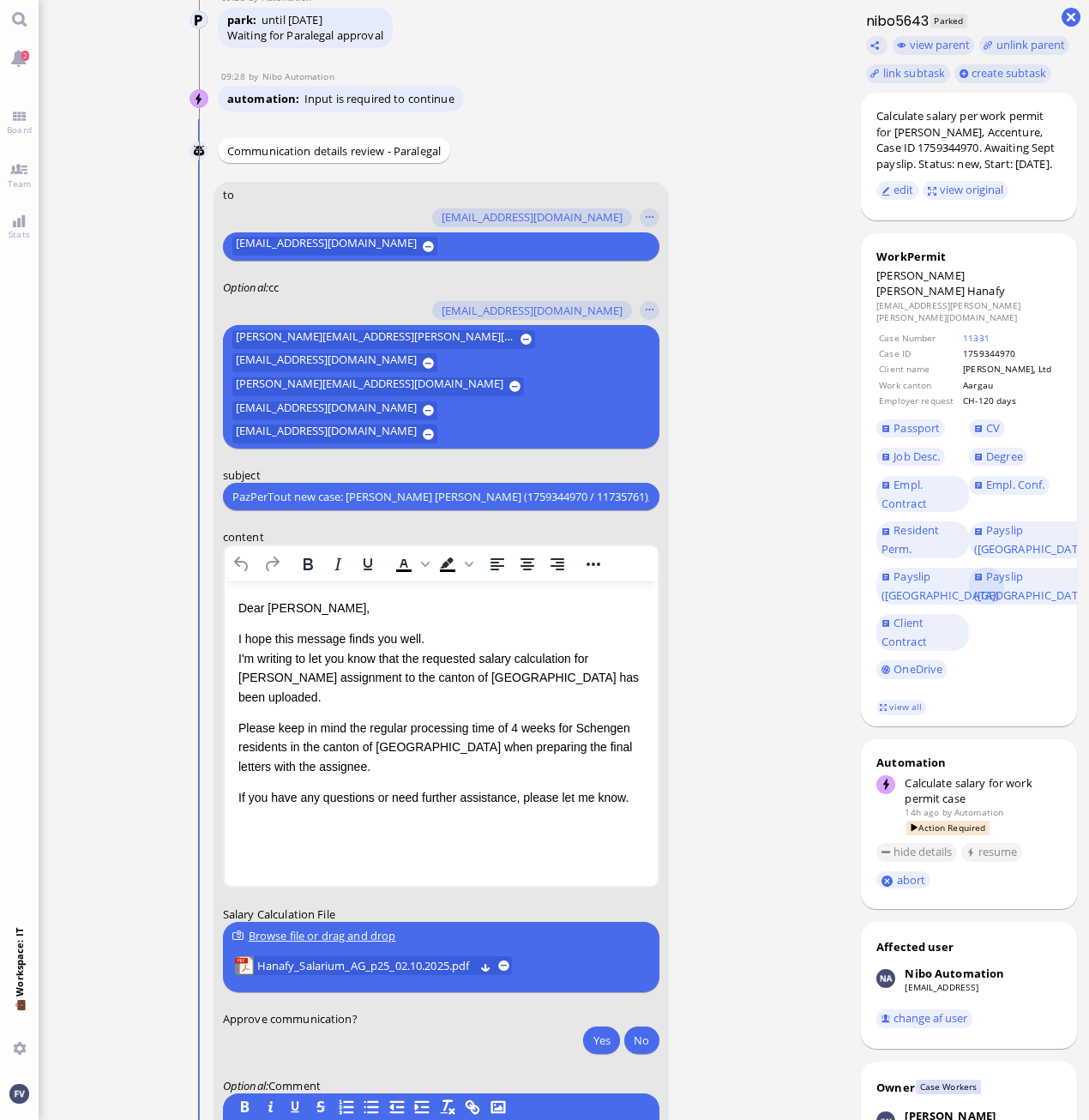
scroll to position [-86, 0]
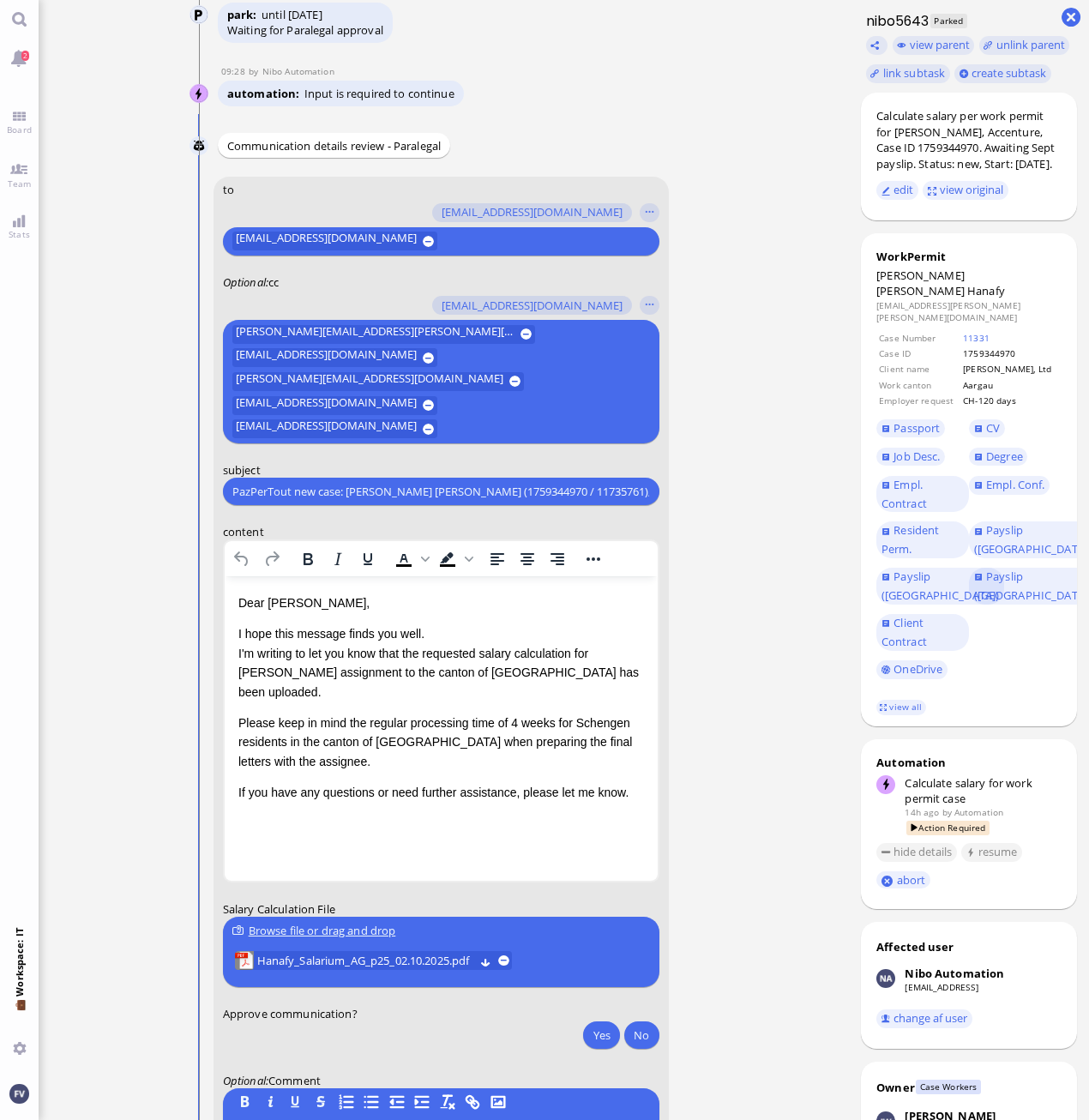
click at [448, 634] on p "I hope this message finds you well. I'm writing to let you know that the reques…" at bounding box center [441, 662] width 406 height 77
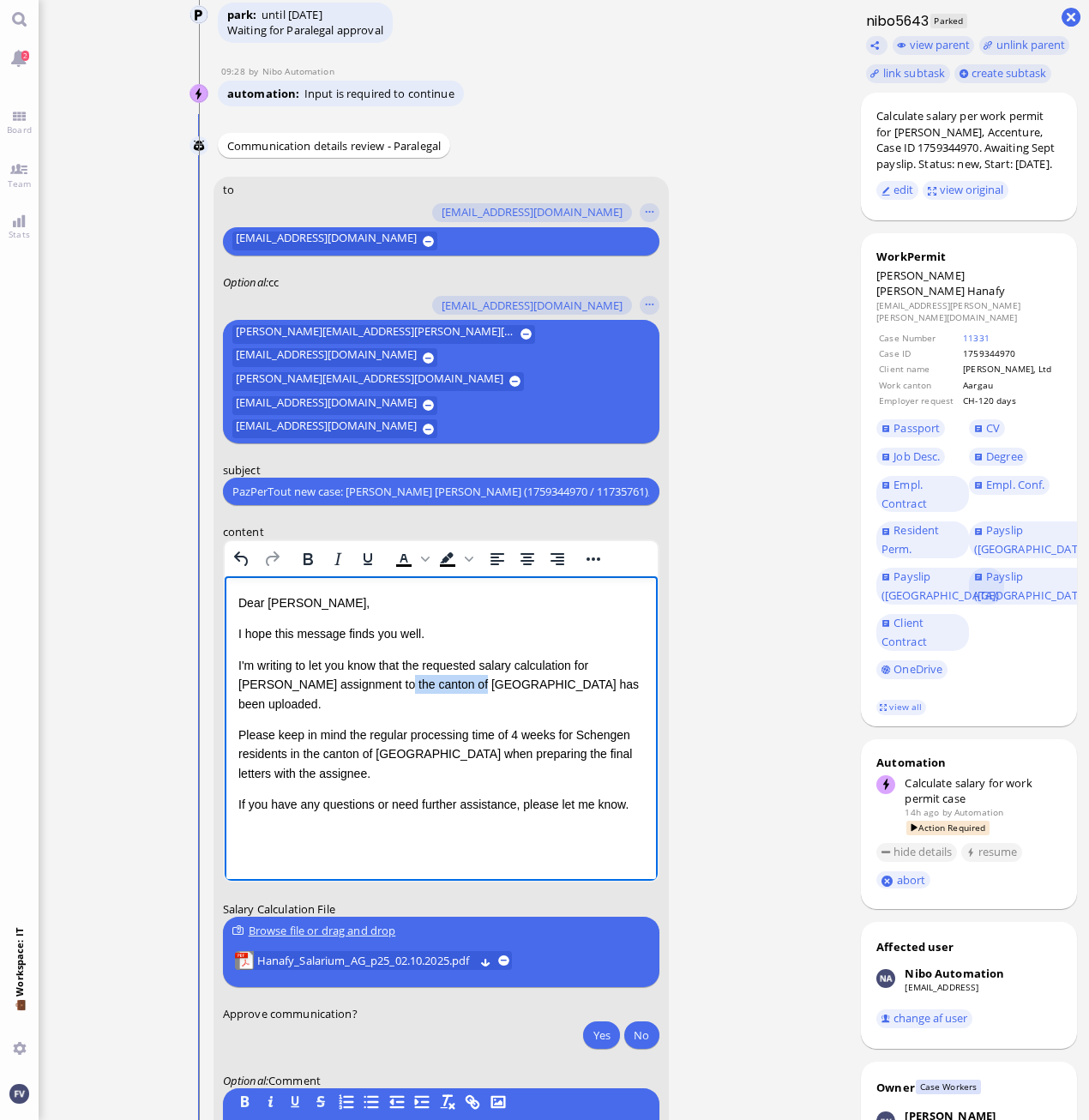
drag, startPoint x: 363, startPoint y: 683, endPoint x: 438, endPoint y: 683, distance: 75.0
click at [438, 683] on p "I'm writing to let you know that the requested salary calculation for [PERSON_N…" at bounding box center [441, 684] width 406 height 57
drag, startPoint x: 300, startPoint y: 733, endPoint x: 377, endPoint y: 736, distance: 77.1
click at [377, 736] on p "Please keep in mind the regular processing time of 4 weeks for Schengen residen…" at bounding box center [441, 754] width 406 height 57
click at [640, 795] on p "If you have any questions or need further assistance, please let me know." at bounding box center [441, 804] width 406 height 19
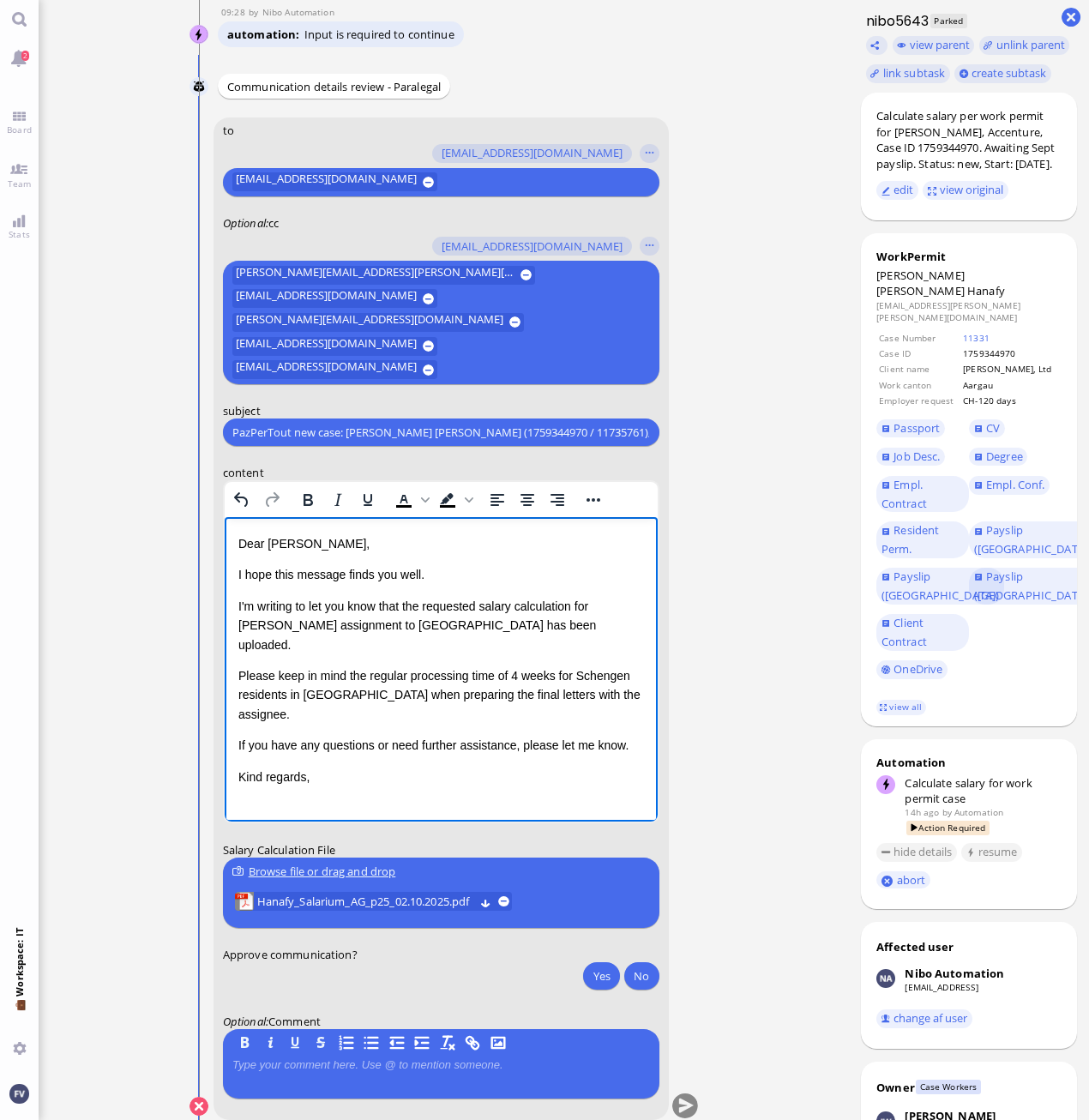
scroll to position [0, 0]
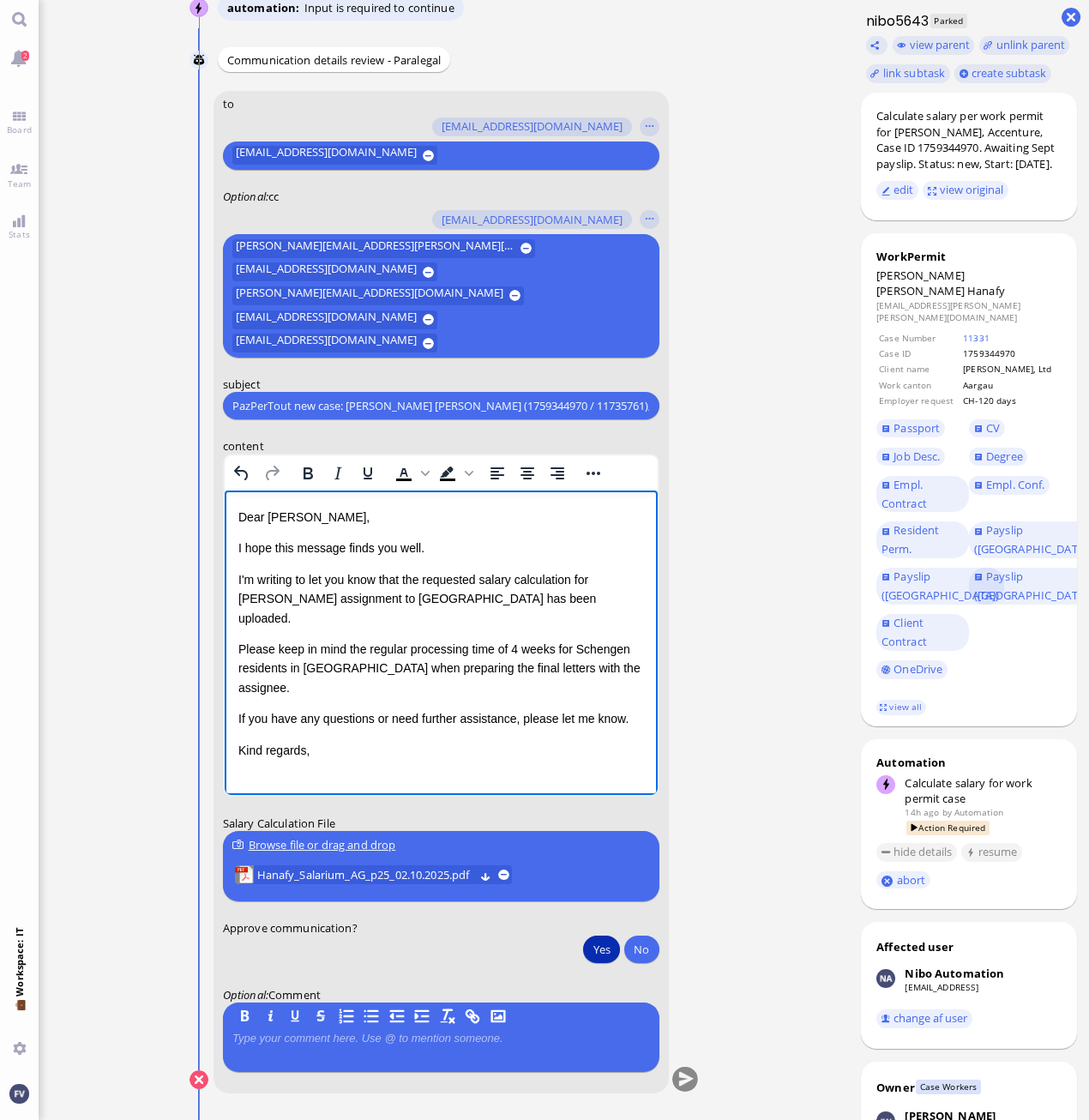
click at [595, 950] on button "Yes" at bounding box center [600, 948] width 36 height 27
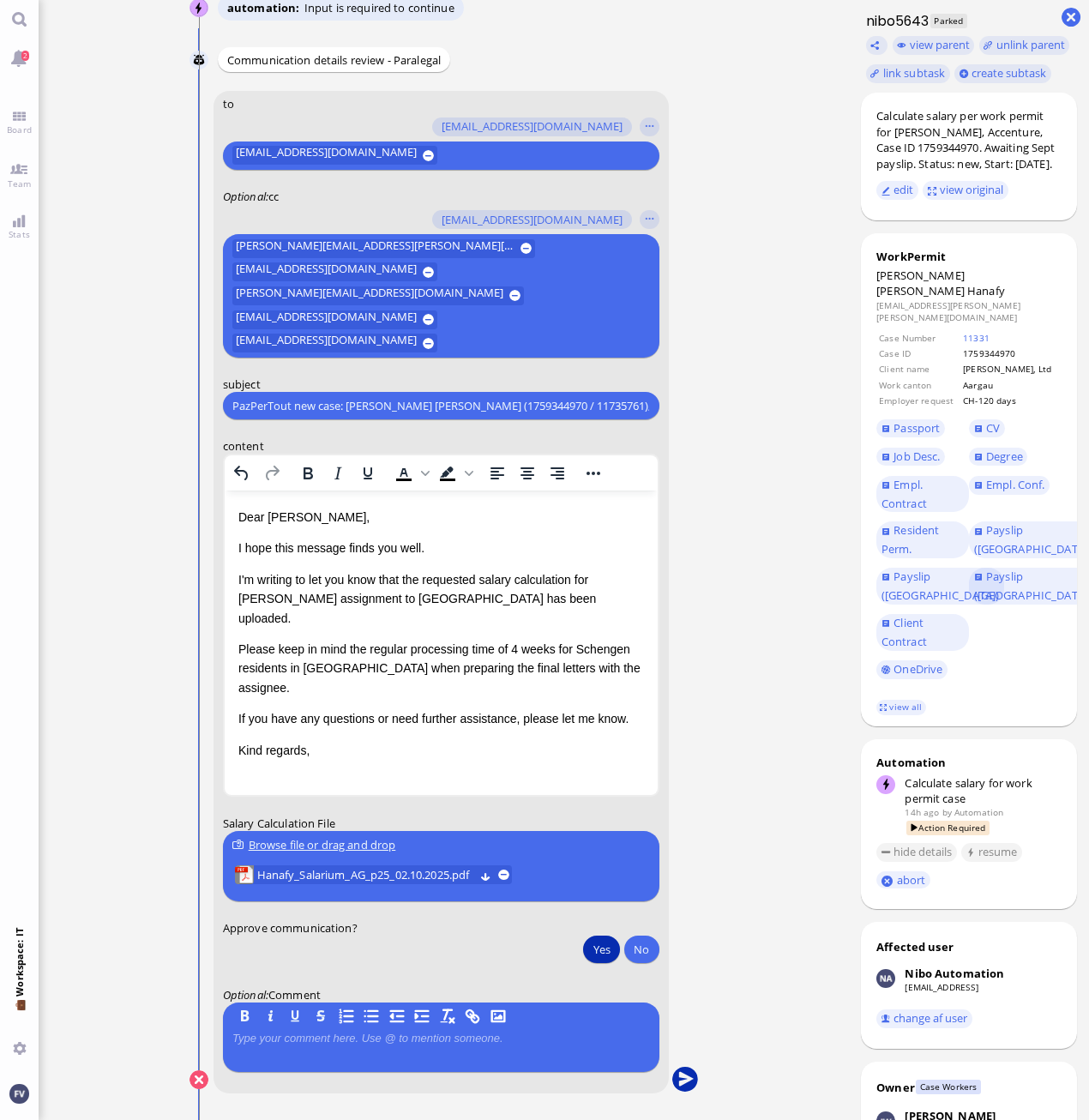
drag, startPoint x: 688, startPoint y: 1083, endPoint x: 702, endPoint y: 1083, distance: 14.0
click at [689, 1083] on button "submit" at bounding box center [683, 1080] width 25 height 25
